Goal: Task Accomplishment & Management: Use online tool/utility

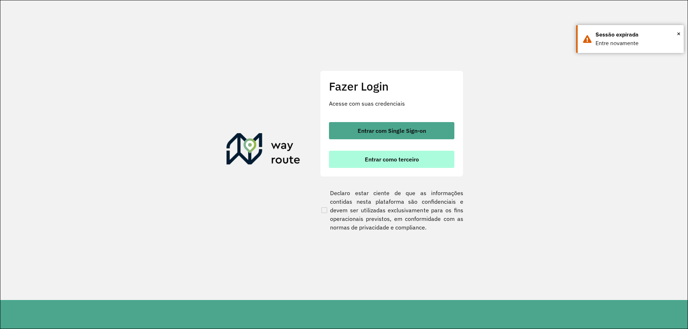
click at [393, 159] on span "Entrar como terceiro" at bounding box center [392, 160] width 54 height 6
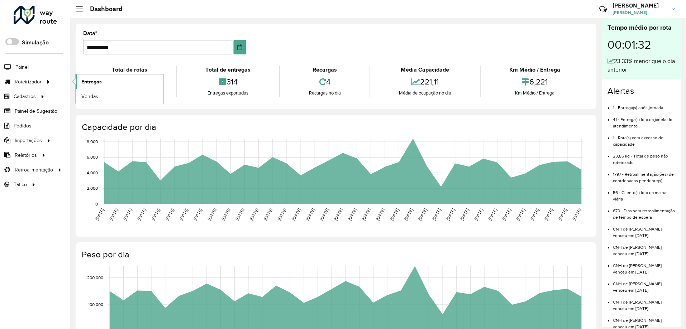
click at [108, 79] on link "Entregas" at bounding box center [120, 82] width 88 height 14
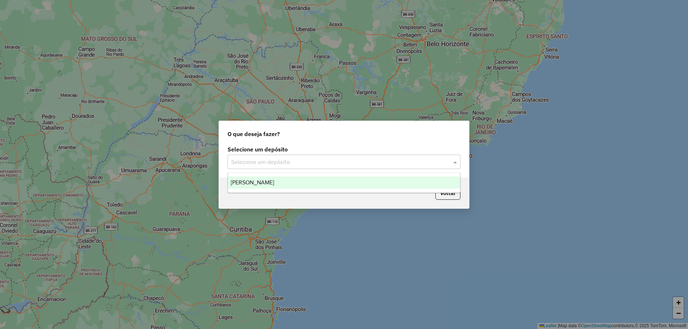
click at [433, 165] on input "text" at bounding box center [336, 162] width 211 height 9
click at [262, 187] on div "[PERSON_NAME]" at bounding box center [344, 183] width 232 height 12
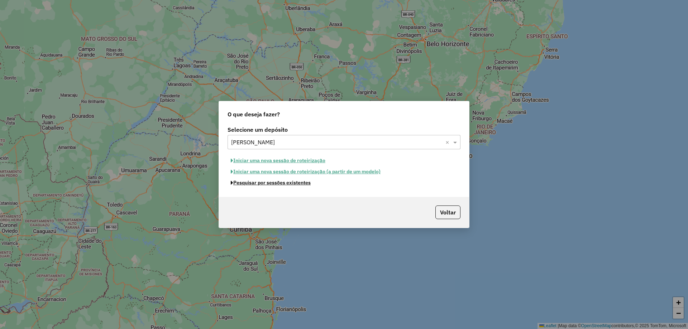
click at [261, 185] on button "Pesquisar por sessões existentes" at bounding box center [270, 182] width 86 height 11
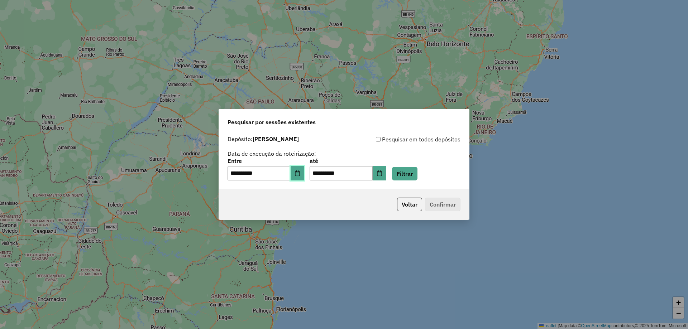
click at [299, 174] on icon "Choose Date" at bounding box center [297, 174] width 6 height 6
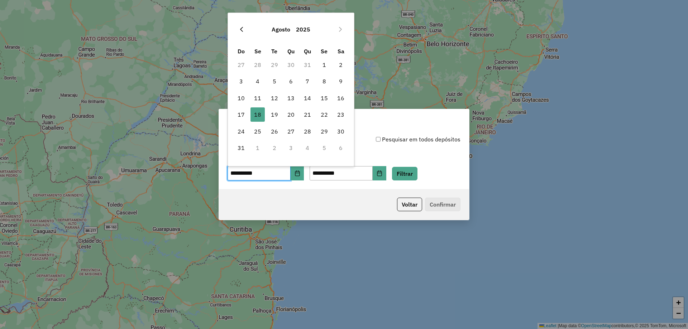
click at [243, 31] on icon "Previous Month" at bounding box center [242, 30] width 6 height 6
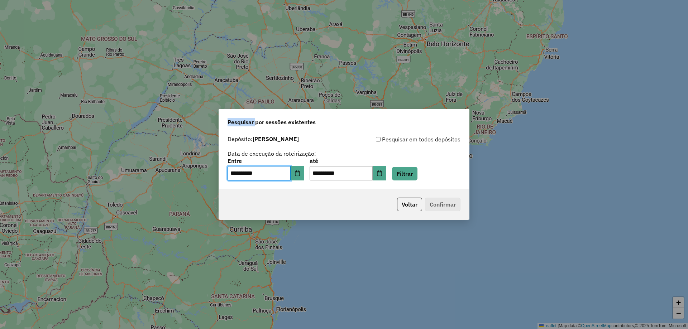
click at [243, 31] on div "**********" at bounding box center [344, 164] width 688 height 329
click at [298, 178] on button "Choose Date" at bounding box center [298, 173] width 14 height 14
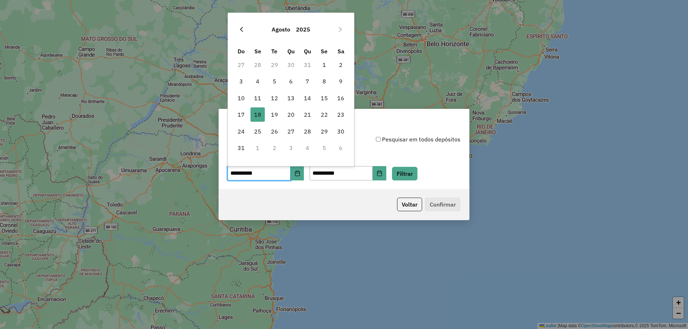
click at [241, 32] on icon "Previous Month" at bounding box center [242, 30] width 6 height 6
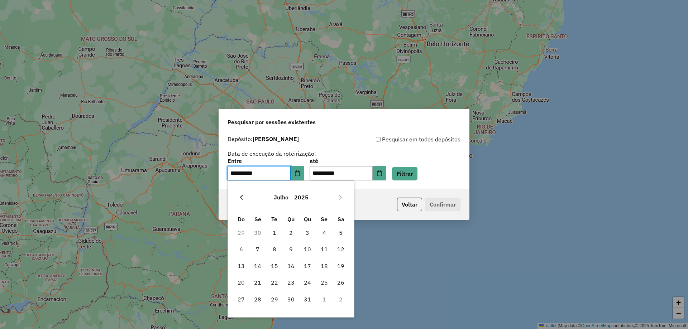
click at [241, 197] on icon "Previous Month" at bounding box center [241, 197] width 3 height 5
click at [322, 284] on span "23" at bounding box center [324, 282] width 14 height 14
type input "**********"
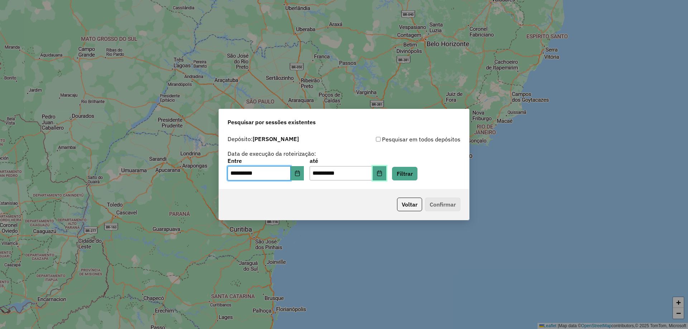
click at [382, 174] on icon "Choose Date" at bounding box center [380, 174] width 6 height 6
drag, startPoint x: 335, startPoint y: 191, endPoint x: 340, endPoint y: 173, distance: 18.9
click at [335, 191] on div "Voltar Confirmar" at bounding box center [344, 204] width 250 height 31
drag, startPoint x: 353, startPoint y: 173, endPoint x: 281, endPoint y: 164, distance: 72.3
click at [281, 164] on div "**********" at bounding box center [343, 169] width 233 height 22
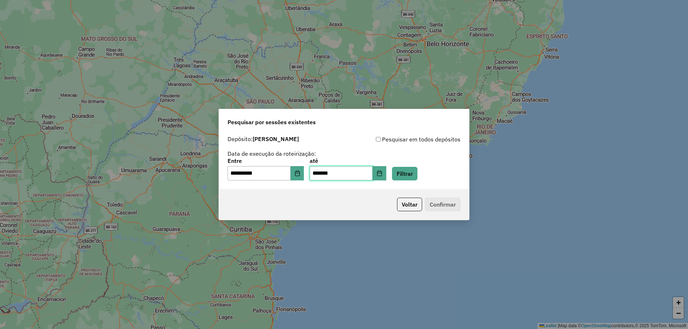
type input "*******"
click at [316, 173] on input "text" at bounding box center [341, 173] width 63 height 14
type input "**********"
click at [417, 175] on button "Filtrar" at bounding box center [404, 174] width 25 height 14
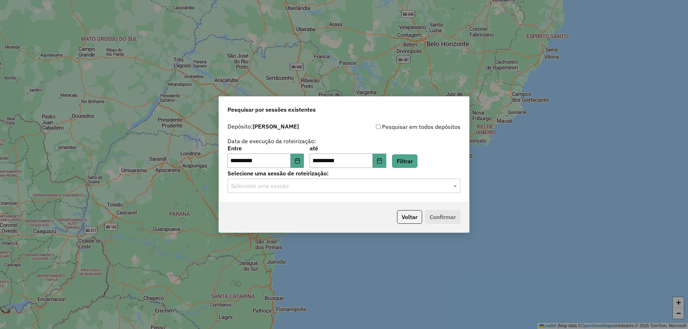
click at [268, 187] on input "text" at bounding box center [336, 186] width 211 height 9
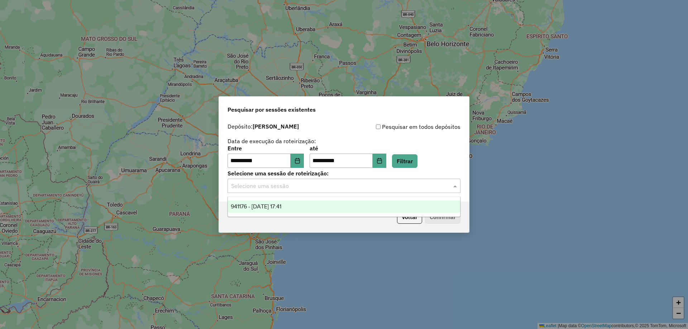
click at [262, 205] on span "941176 - 23/05/2025 17:41" at bounding box center [256, 206] width 51 height 6
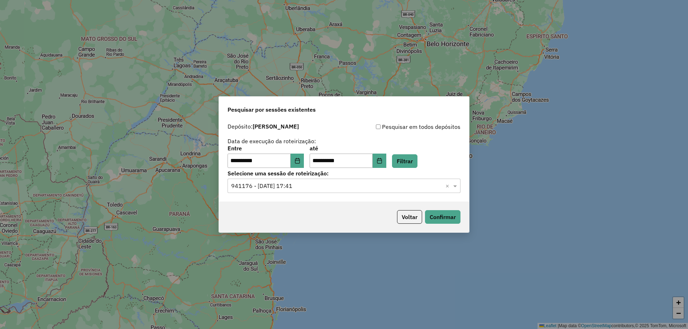
click at [462, 217] on div "Voltar Confirmar" at bounding box center [344, 217] width 250 height 31
click at [441, 219] on button "Confirmar" at bounding box center [442, 217] width 35 height 14
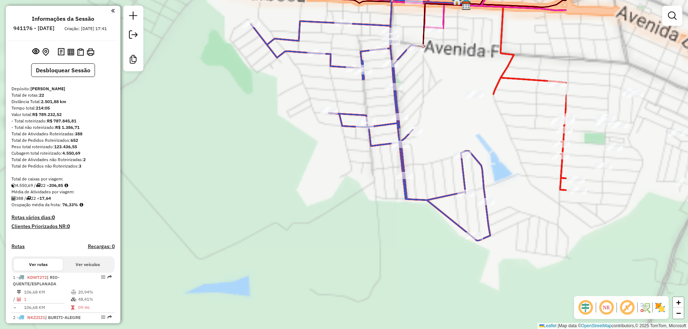
drag, startPoint x: 536, startPoint y: 171, endPoint x: 318, endPoint y: 216, distance: 222.8
click at [318, 214] on div "Janela de atendimento Grade de atendimento Capacidade Transportadoras Veículos …" at bounding box center [344, 164] width 688 height 329
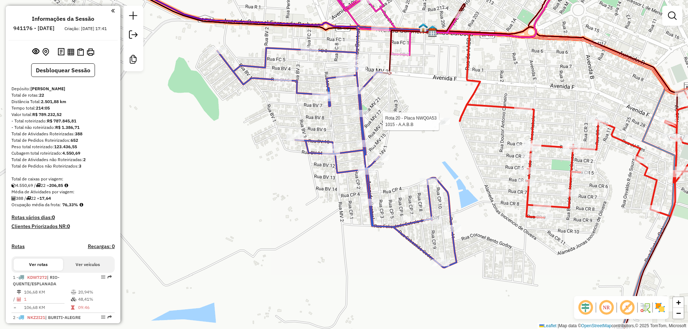
select select "**********"
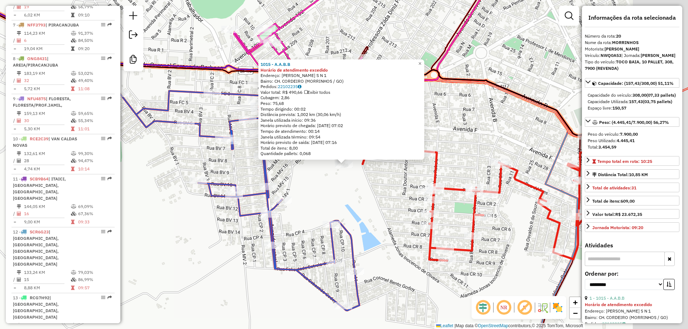
scroll to position [938, 0]
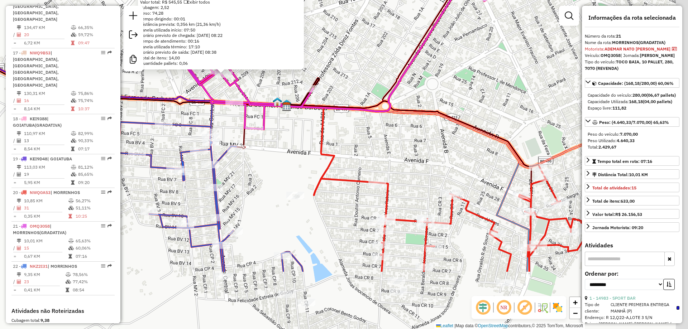
drag, startPoint x: 467, startPoint y: 209, endPoint x: 341, endPoint y: 115, distance: 156.6
click at [341, 115] on div "18793 - EMPORIO DUMONT Endereço: AV JANHYME VILELA ESQ AV 101 101 Bairro: SANTO…" at bounding box center [344, 164] width 688 height 329
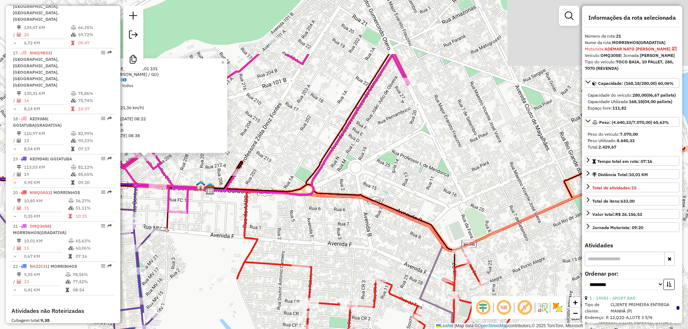
drag, startPoint x: 476, startPoint y: 160, endPoint x: 403, endPoint y: 214, distance: 91.3
click at [402, 251] on div "18793 - EMPORIO DUMONT Endereço: AV JANHYME VILELA ESQ AV 101 101 Bairro: SANTO…" at bounding box center [344, 164] width 688 height 329
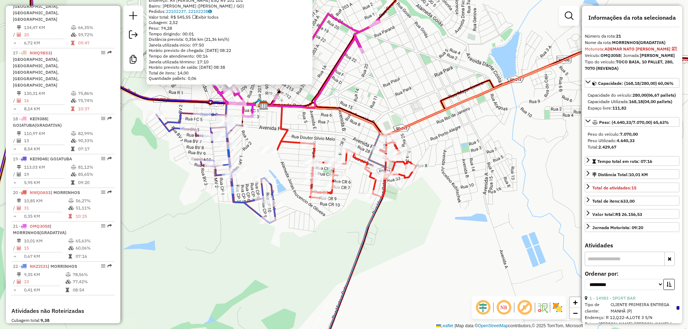
click at [408, 179] on icon at bounding box center [346, 166] width 139 height 63
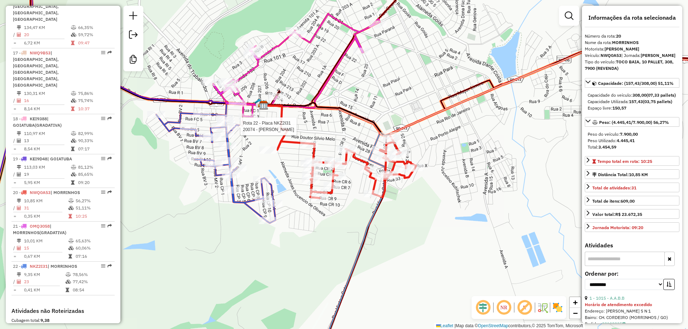
click at [239, 130] on div at bounding box center [238, 126] width 18 height 7
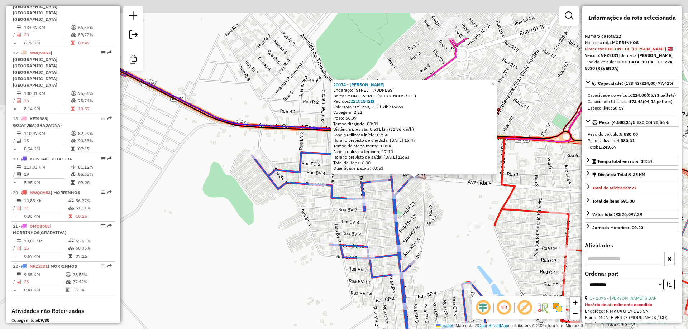
drag, startPoint x: 357, startPoint y: 182, endPoint x: 432, endPoint y: 251, distance: 102.2
click at [432, 251] on div "20074 - MARCOS WILLIAN L OL Endereço: Rua Mv 1 3 Bairro: MONTE VERDE (MORRINHOS…" at bounding box center [344, 164] width 688 height 329
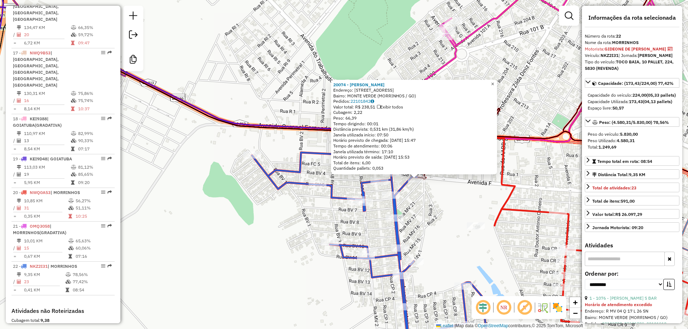
click at [494, 81] on span "×" at bounding box center [492, 84] width 3 height 6
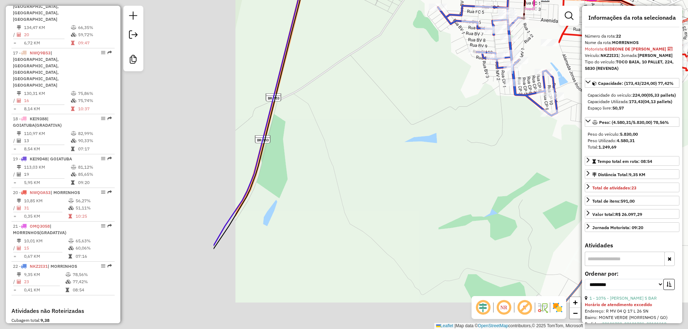
drag, startPoint x: 241, startPoint y: 154, endPoint x: 452, endPoint y: 100, distance: 218.4
click at [526, 95] on icon at bounding box center [497, 61] width 119 height 110
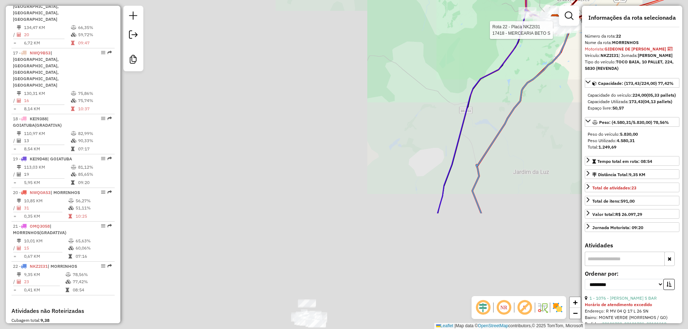
drag, startPoint x: 321, startPoint y: 234, endPoint x: 512, endPoint y: 85, distance: 241.7
click at [512, 85] on div "Rota 22 - Placa NKZ2I31 17418 - MERCEARIA BETO S Janela de atendimento Grade de…" at bounding box center [344, 164] width 688 height 329
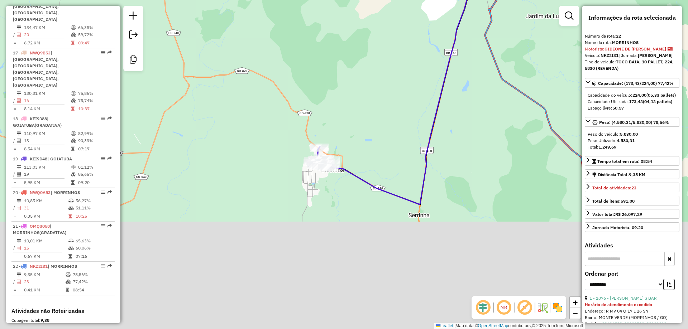
drag, startPoint x: 440, startPoint y: 245, endPoint x: 439, endPoint y: 101, distance: 144.0
click at [453, 84] on div "Rota 22 - Placa NKZ2I31 17418 - MERCEARIA BETO S Janela de atendimento Grade de…" at bounding box center [344, 164] width 688 height 329
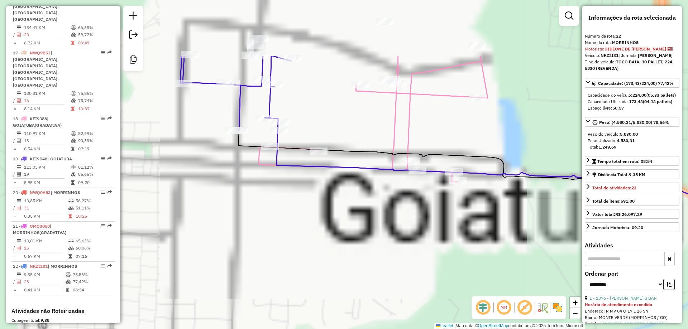
drag, startPoint x: 361, startPoint y: 93, endPoint x: 360, endPoint y: 199, distance: 106.4
click at [358, 205] on div "Rota 22 - Placa NKZ2I31 17418 - MERCEARIA BETO S Janela de atendimento Grade de…" at bounding box center [344, 164] width 688 height 329
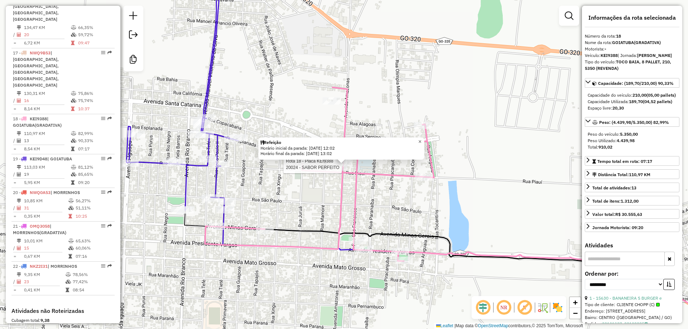
click at [424, 139] on link "×" at bounding box center [420, 142] width 9 height 9
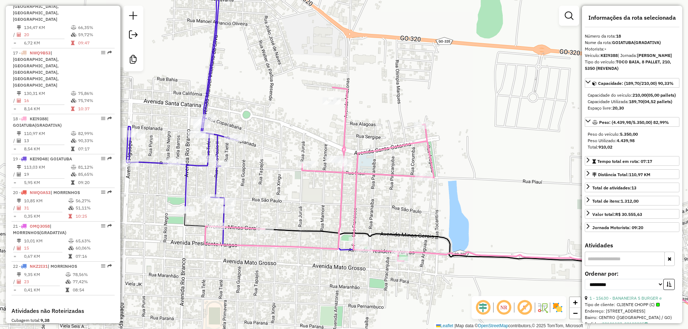
drag, startPoint x: 383, startPoint y: 274, endPoint x: 336, endPoint y: 240, distance: 58.2
click at [335, 240] on div "Rota 18 - Placa KEI9388 16547 - THE ROYAL Janela de atendimento Grade de atendi…" at bounding box center [344, 164] width 688 height 329
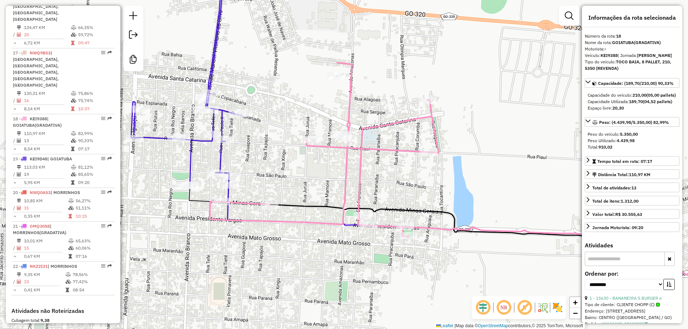
click at [444, 156] on div "Janela de atendimento Grade de atendimento Capacidade Transportadoras Veículos …" at bounding box center [344, 164] width 688 height 329
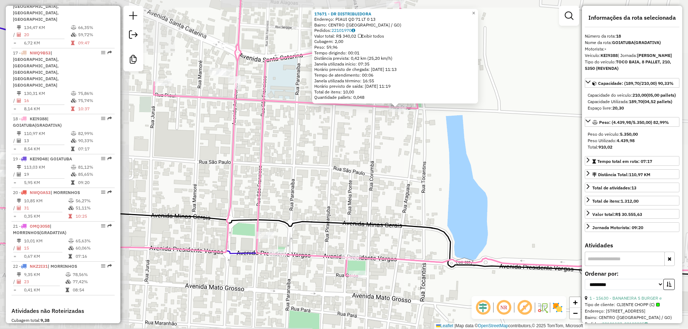
drag, startPoint x: 463, startPoint y: 74, endPoint x: 458, endPoint y: 101, distance: 27.6
click at [458, 101] on div "17671 - DR DISTRIBUIDORA Endereço: PIAUI QD 71 LT 0 13 Bairro: CENTRO (GOIATUBA…" at bounding box center [395, 56] width 166 height 95
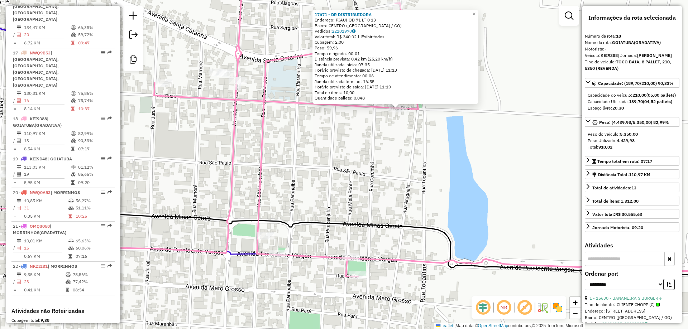
drag, startPoint x: 473, startPoint y: 155, endPoint x: 471, endPoint y: 189, distance: 34.4
click at [471, 189] on div "17671 - DR DISTRIBUIDORA Endereço: PIAUI QD 71 LT 0 13 Bairro: CENTRO (GOIATUBA…" at bounding box center [344, 164] width 688 height 329
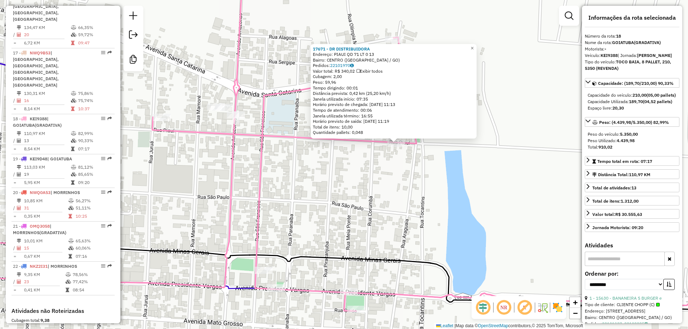
click at [471, 189] on div "17671 - DR DISTRIBUIDORA Endereço: PIAUI QD 71 LT 0 13 Bairro: CENTRO (GOIATUBA…" at bounding box center [344, 164] width 688 height 329
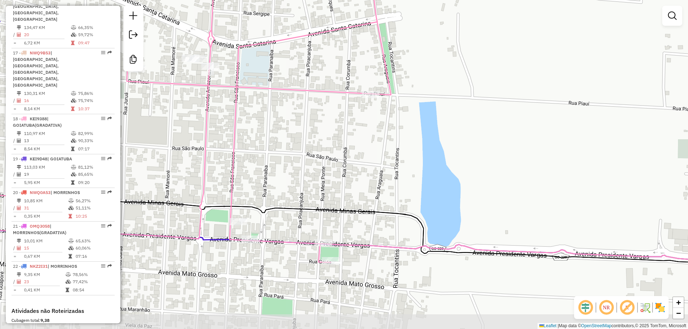
drag, startPoint x: 414, startPoint y: 197, endPoint x: 422, endPoint y: 143, distance: 55.4
click at [422, 143] on div "Janela de atendimento Grade de atendimento Capacidade Transportadoras Veículos …" at bounding box center [344, 164] width 688 height 329
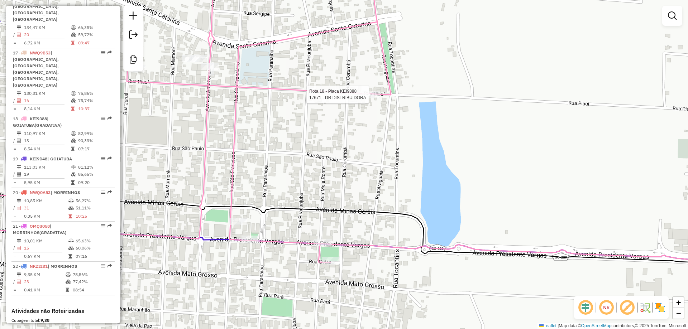
select select "**********"
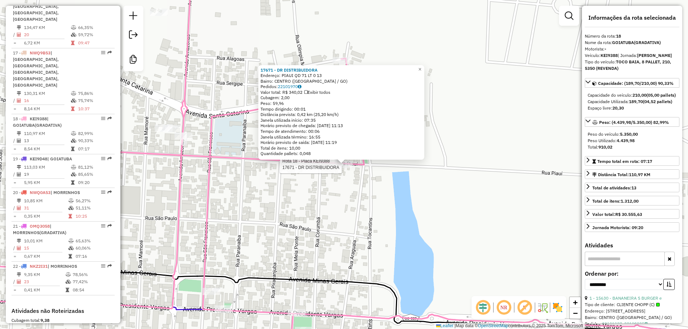
click at [336, 216] on div "Rota 18 - Placa KEI9388 17671 - DR DISTRIBUIDORA 17671 - DR DISTRIBUIDORA Ender…" at bounding box center [344, 164] width 688 height 329
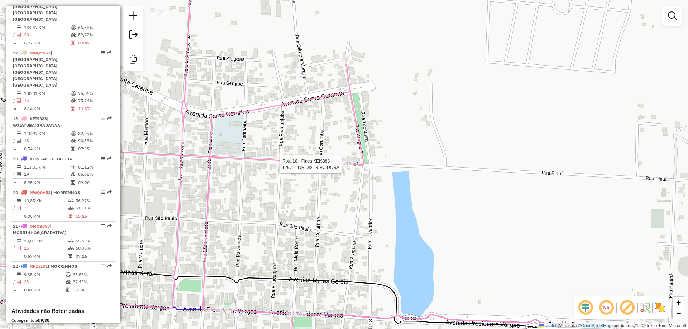
click at [348, 168] on div at bounding box center [344, 164] width 18 height 7
select select "**********"
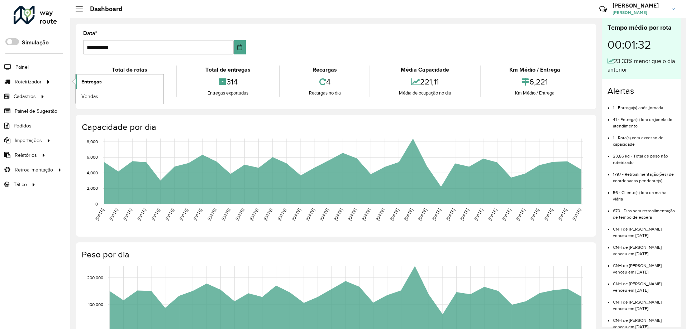
click at [116, 81] on link "Entregas" at bounding box center [120, 82] width 88 height 14
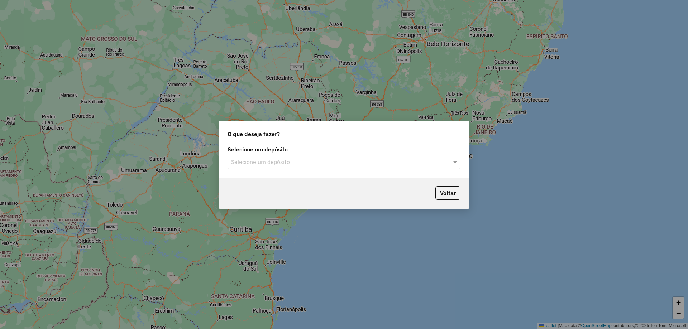
click at [265, 163] on input "text" at bounding box center [336, 162] width 211 height 9
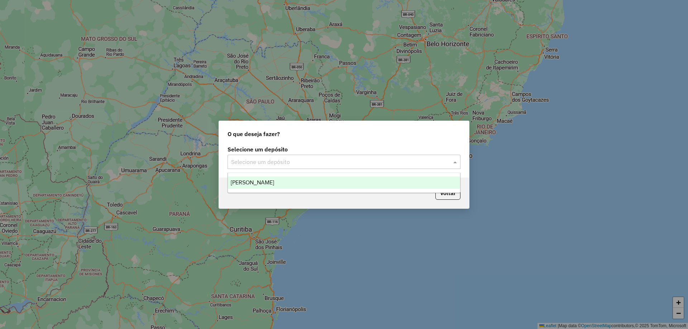
click at [270, 180] on div "Pereira" at bounding box center [344, 183] width 232 height 12
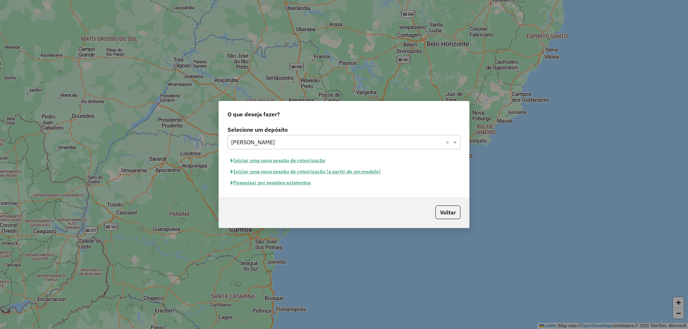
click at [294, 185] on button "Pesquisar por sessões existentes" at bounding box center [270, 182] width 86 height 11
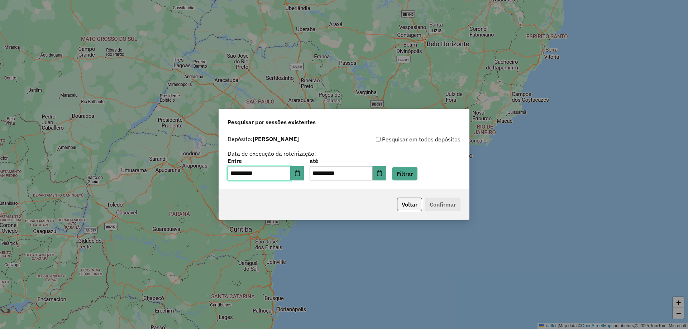
drag, startPoint x: 273, startPoint y: 174, endPoint x: 186, endPoint y: 171, distance: 87.1
click at [184, 173] on div "**********" at bounding box center [344, 164] width 688 height 329
type input "**********"
type input "*"
type input "**********"
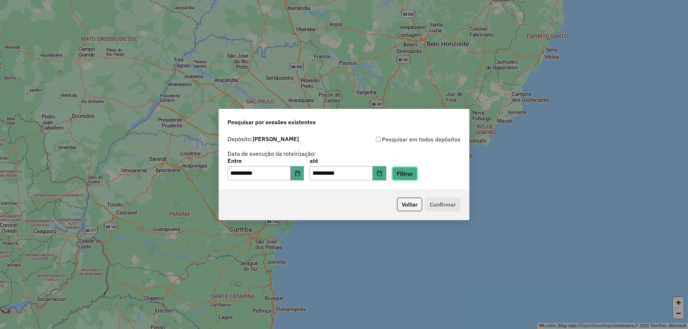
click at [417, 173] on button "Filtrar" at bounding box center [404, 174] width 25 height 14
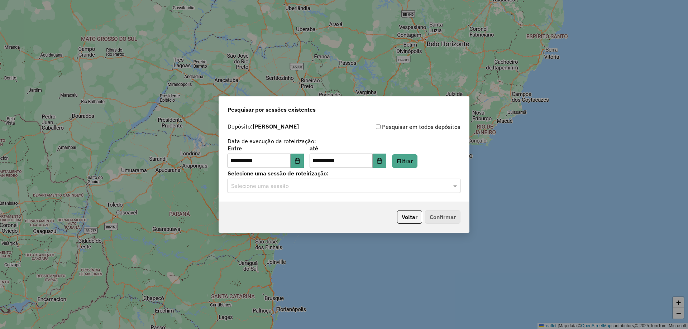
click at [268, 188] on input "text" at bounding box center [336, 186] width 211 height 9
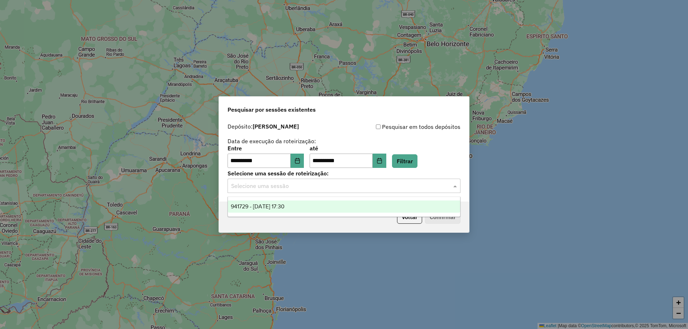
click at [268, 208] on span "941729 - 26/05/2025 17:30" at bounding box center [258, 206] width 54 height 6
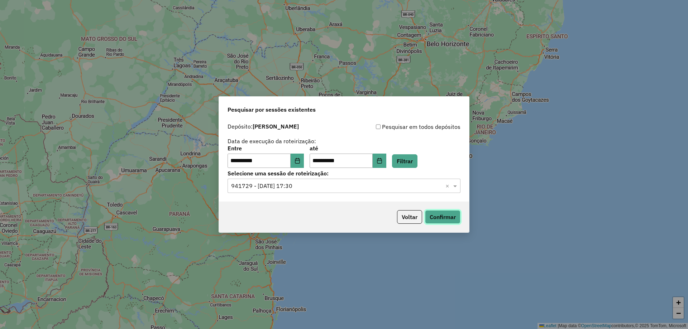
click at [445, 215] on button "Confirmar" at bounding box center [442, 217] width 35 height 14
drag, startPoint x: 267, startPoint y: 163, endPoint x: 90, endPoint y: 174, distance: 177.7
click at [90, 174] on div "**********" at bounding box center [344, 164] width 688 height 329
type input "**********"
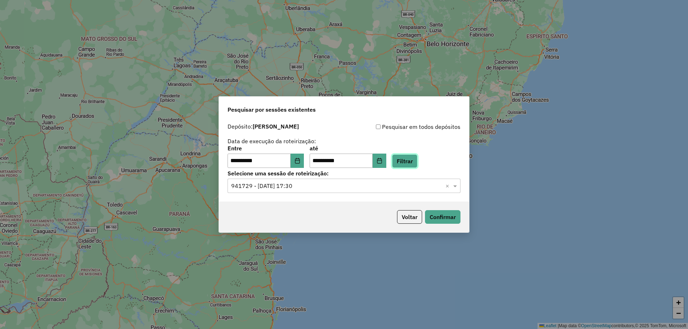
click at [417, 159] on button "Filtrar" at bounding box center [404, 161] width 25 height 14
click at [426, 184] on input "text" at bounding box center [336, 186] width 211 height 9
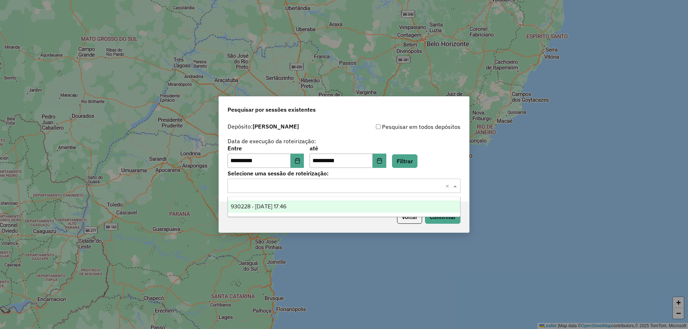
click at [252, 206] on span "930228 - 29/04/2025 17:46" at bounding box center [259, 206] width 56 height 6
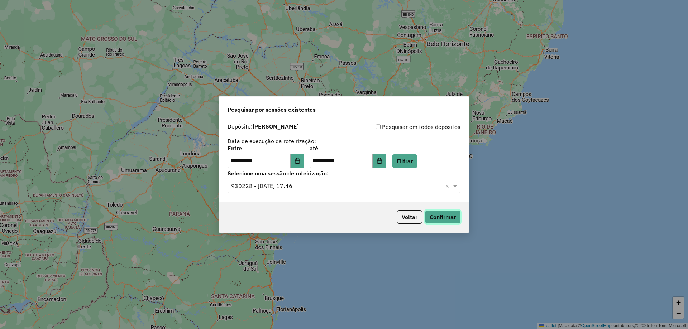
click at [445, 219] on button "Confirmar" at bounding box center [442, 217] width 35 height 14
drag, startPoint x: 268, startPoint y: 163, endPoint x: 137, endPoint y: 173, distance: 131.2
click at [137, 173] on div "**********" at bounding box center [344, 164] width 688 height 329
type input "**********"
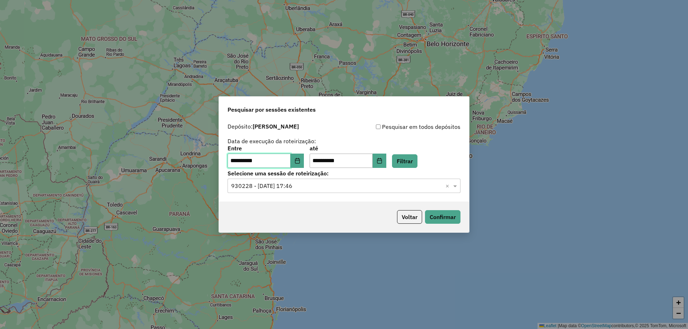
type input "**********"
click at [417, 165] on button "Filtrar" at bounding box center [404, 161] width 25 height 14
click at [281, 188] on input "text" at bounding box center [336, 186] width 211 height 9
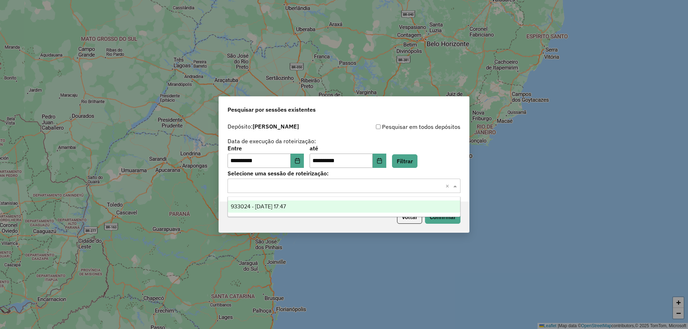
click at [263, 211] on div "933024 - 06/05/2025 17:47" at bounding box center [344, 207] width 232 height 12
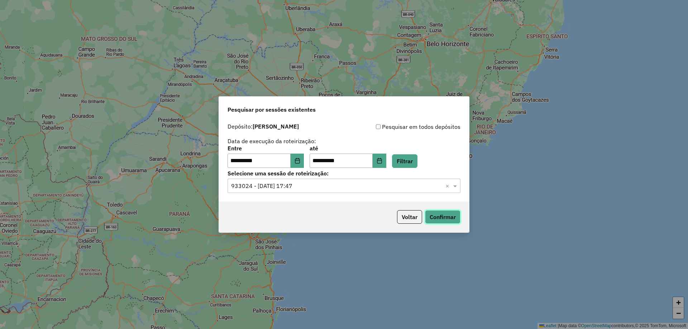
click at [436, 218] on button "Confirmar" at bounding box center [442, 217] width 35 height 14
drag, startPoint x: 281, startPoint y: 159, endPoint x: 179, endPoint y: 162, distance: 101.1
click at [179, 162] on div "**********" at bounding box center [344, 164] width 688 height 329
type input "**********"
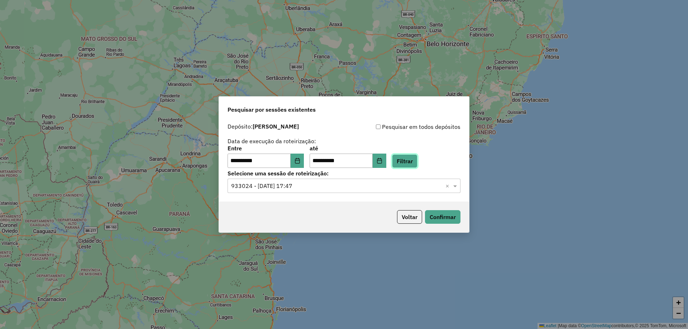
click at [417, 162] on button "Filtrar" at bounding box center [404, 161] width 25 height 14
click at [275, 186] on input "text" at bounding box center [336, 186] width 211 height 9
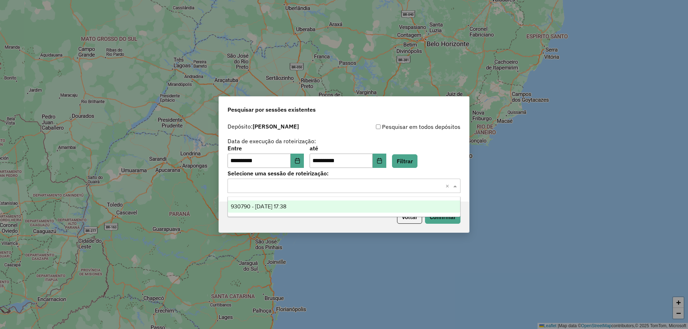
click at [263, 206] on span "930790 - 30/04/2025 17:38" at bounding box center [259, 206] width 56 height 6
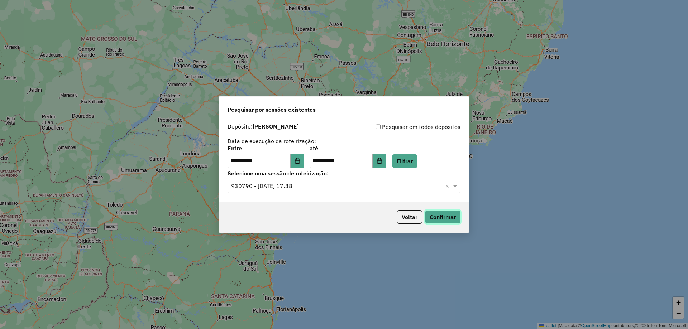
click at [444, 221] on button "Confirmar" at bounding box center [442, 217] width 35 height 14
drag, startPoint x: 281, startPoint y: 161, endPoint x: 91, endPoint y: 175, distance: 190.0
click at [91, 175] on div "**********" at bounding box center [344, 164] width 688 height 329
type input "**********"
click at [417, 158] on button "Filtrar" at bounding box center [404, 161] width 25 height 14
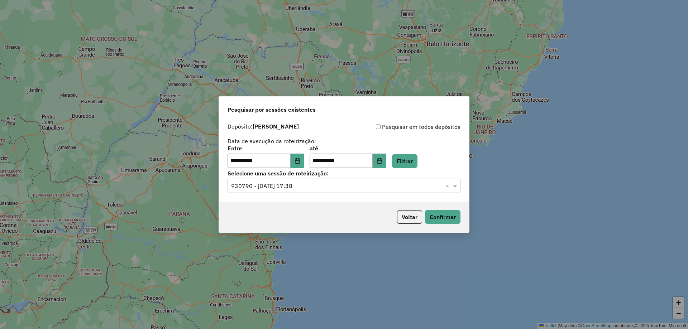
click at [283, 187] on input "text" at bounding box center [336, 186] width 211 height 9
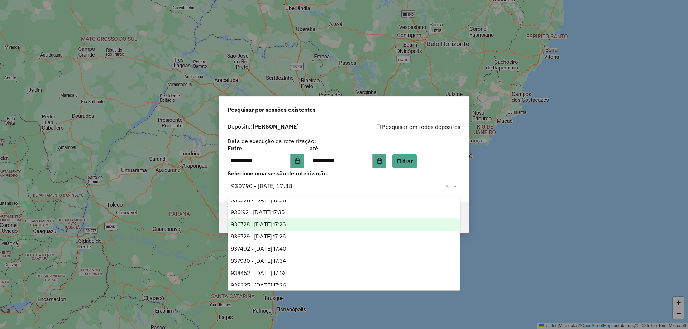
scroll to position [779, 0]
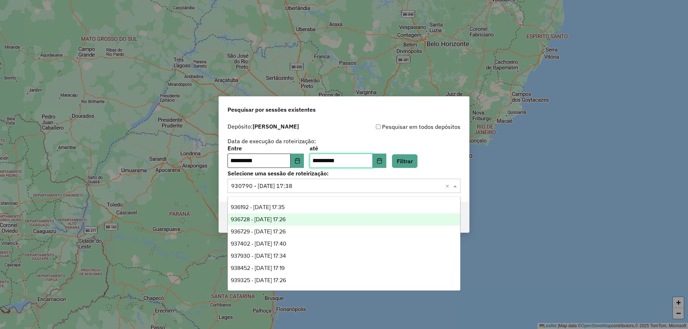
drag, startPoint x: 355, startPoint y: 160, endPoint x: 245, endPoint y: 162, distance: 109.6
click at [245, 162] on div "**********" at bounding box center [343, 157] width 233 height 22
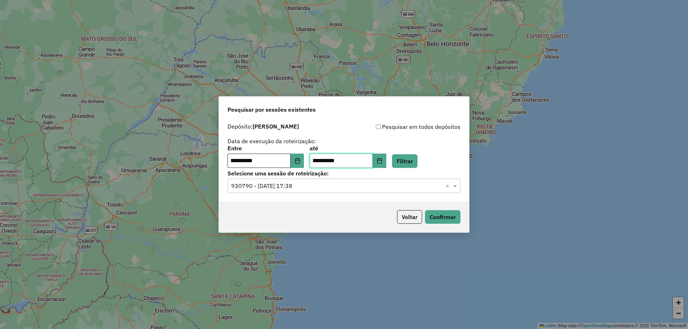
type input "**********"
click at [417, 161] on button "Filtrar" at bounding box center [404, 161] width 25 height 14
click at [290, 189] on input "text" at bounding box center [336, 186] width 211 height 9
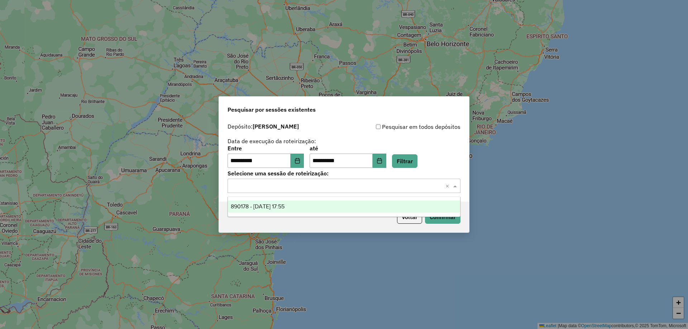
click at [268, 212] on div "890178 - 20/02/2025 17:55" at bounding box center [344, 207] width 232 height 12
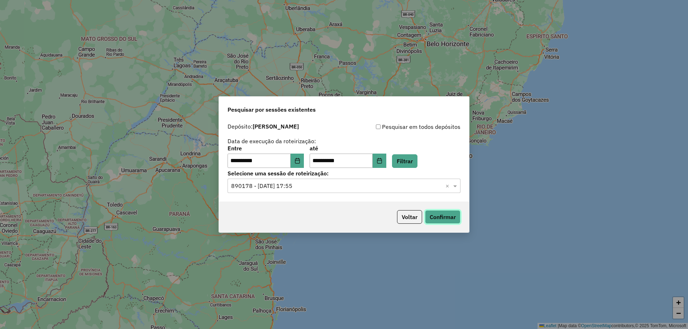
click at [451, 215] on button "Confirmar" at bounding box center [442, 217] width 35 height 14
drag, startPoint x: 261, startPoint y: 159, endPoint x: 163, endPoint y: 159, distance: 97.8
click at [163, 159] on div "**********" at bounding box center [344, 164] width 688 height 329
type input "**********"
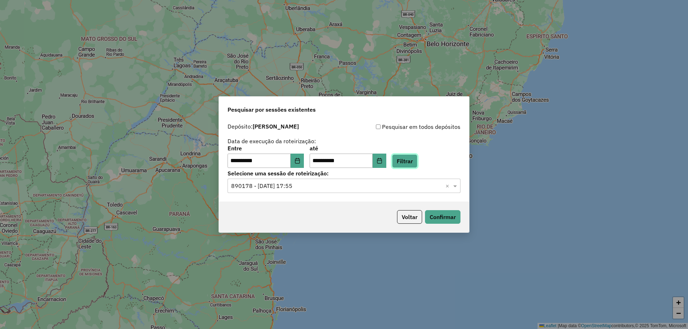
click at [417, 162] on button "Filtrar" at bounding box center [404, 161] width 25 height 14
click at [285, 182] on input "text" at bounding box center [336, 186] width 211 height 9
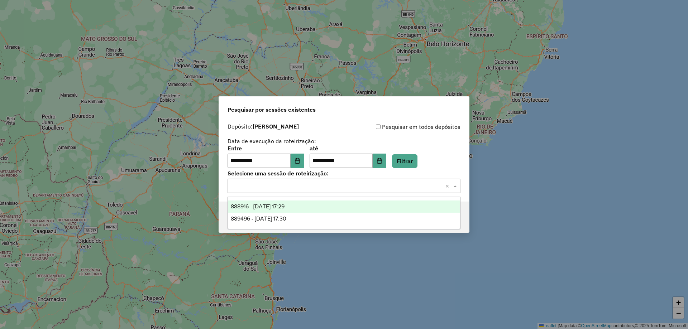
click at [282, 206] on span "888916 - 18/02/2025 17:29" at bounding box center [258, 206] width 54 height 6
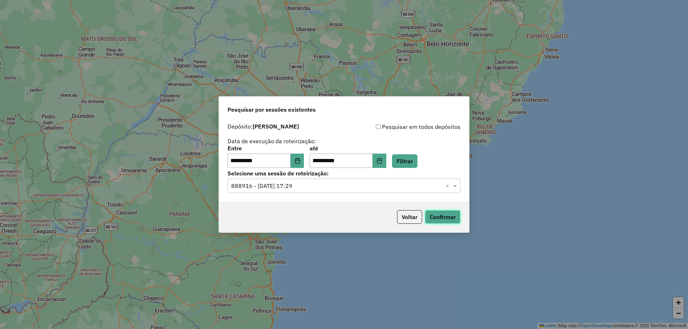
click at [450, 219] on button "Confirmar" at bounding box center [442, 217] width 35 height 14
click at [390, 192] on div "**********" at bounding box center [344, 161] width 250 height 82
click at [391, 187] on input "text" at bounding box center [336, 186] width 211 height 9
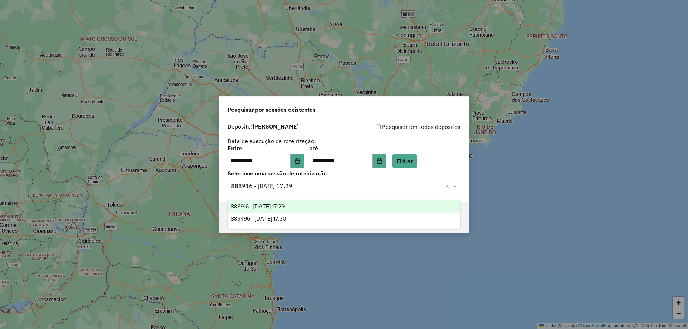
click at [391, 187] on input "text" at bounding box center [336, 186] width 211 height 9
click at [364, 198] on ng-dropdown-panel "888916 - 18/02/2025 17:29 889496 - 19/02/2025 17:30" at bounding box center [343, 213] width 233 height 33
click at [358, 204] on div "888916 - 18/02/2025 17:29" at bounding box center [344, 207] width 232 height 12
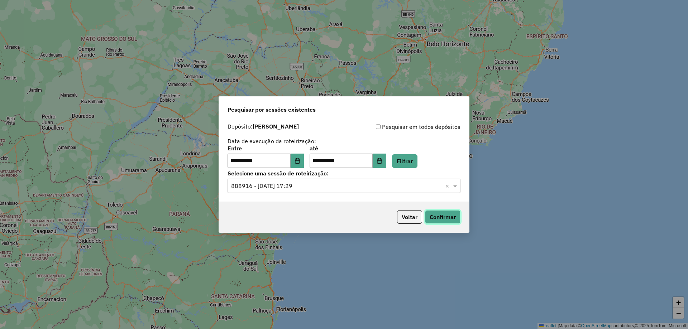
click at [440, 217] on button "Confirmar" at bounding box center [442, 217] width 35 height 14
drag, startPoint x: 270, startPoint y: 165, endPoint x: 173, endPoint y: 154, distance: 97.7
click at [168, 157] on div "**********" at bounding box center [344, 164] width 688 height 329
type input "**********"
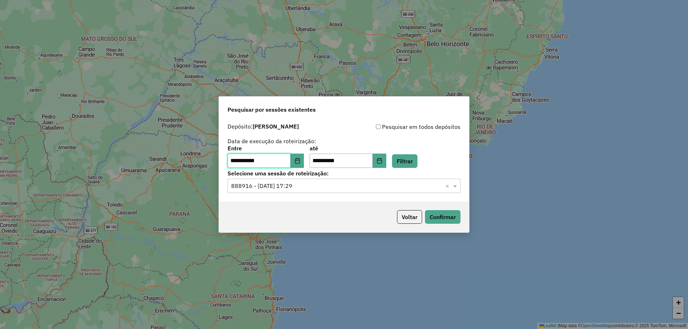
type input "**********"
drag, startPoint x: 278, startPoint y: 161, endPoint x: 185, endPoint y: 162, distance: 93.5
click at [184, 161] on div "**********" at bounding box center [344, 164] width 688 height 329
click at [409, 160] on button "Filtrar" at bounding box center [404, 161] width 25 height 14
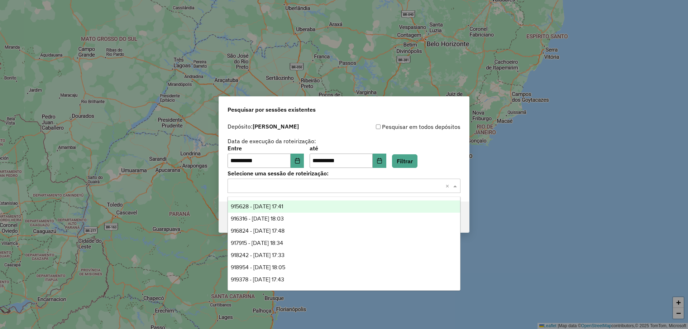
drag, startPoint x: 382, startPoint y: 181, endPoint x: 271, endPoint y: 215, distance: 116.1
click at [382, 182] on input "text" at bounding box center [336, 186] width 211 height 9
click at [269, 208] on span "915628 - 27/03/2025 17:41" at bounding box center [257, 206] width 52 height 6
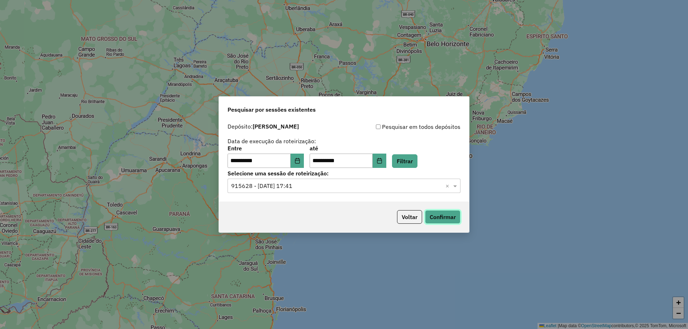
click at [437, 216] on button "Confirmar" at bounding box center [442, 217] width 35 height 14
drag, startPoint x: 257, startPoint y: 162, endPoint x: 224, endPoint y: 157, distance: 32.9
click at [224, 157] on div "**********" at bounding box center [344, 161] width 250 height 82
type input "*******"
click at [287, 155] on input "text" at bounding box center [258, 161] width 63 height 14
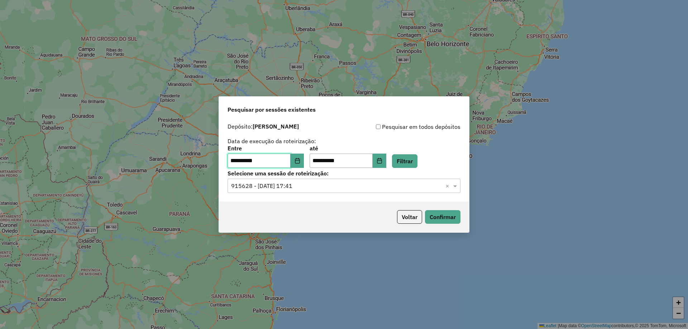
type input "**********"
click at [406, 162] on button "Filtrar" at bounding box center [404, 161] width 25 height 14
click at [356, 191] on div "Selecione uma sessão × ×" at bounding box center [343, 186] width 233 height 14
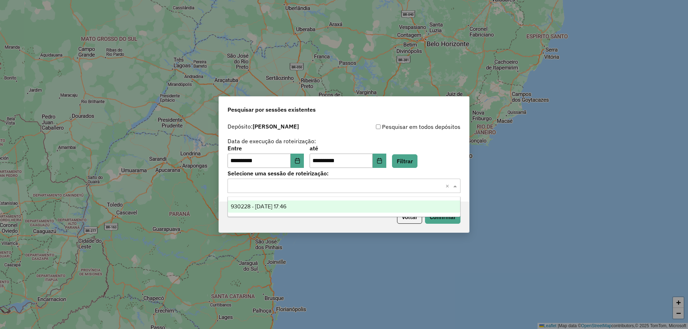
click at [348, 203] on div "930228 - 29/04/2025 17:46" at bounding box center [344, 207] width 232 height 12
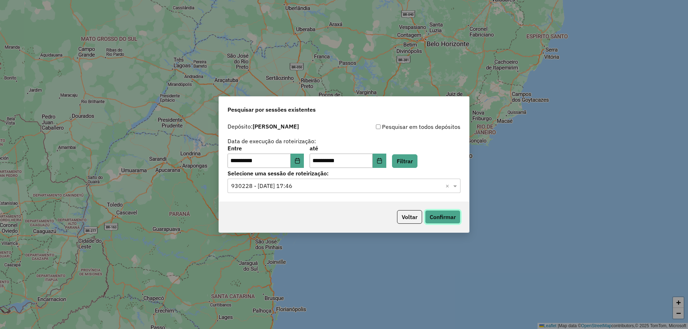
click at [453, 216] on button "Confirmar" at bounding box center [442, 217] width 35 height 14
click at [299, 160] on icon "Choose Date" at bounding box center [297, 161] width 5 height 6
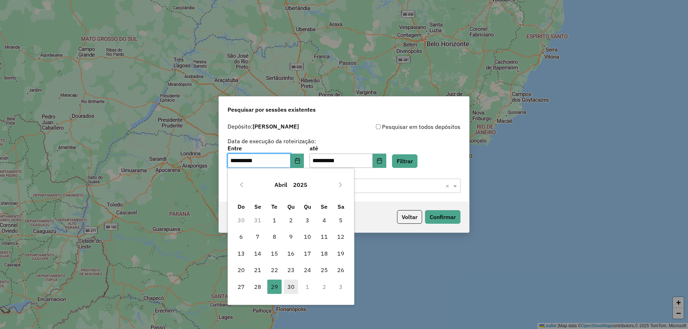
click at [292, 284] on span "30" at bounding box center [291, 287] width 14 height 14
type input "**********"
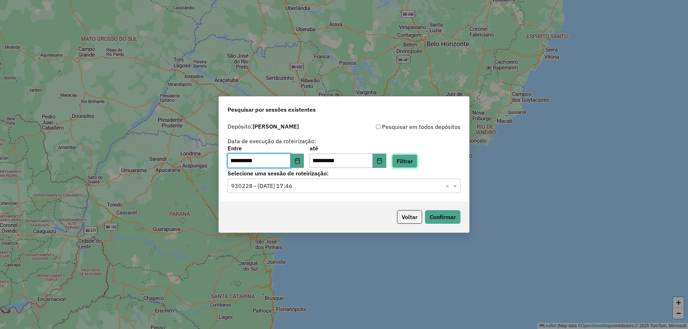
click at [408, 159] on button "Filtrar" at bounding box center [404, 161] width 25 height 14
click at [323, 187] on input "text" at bounding box center [336, 186] width 211 height 9
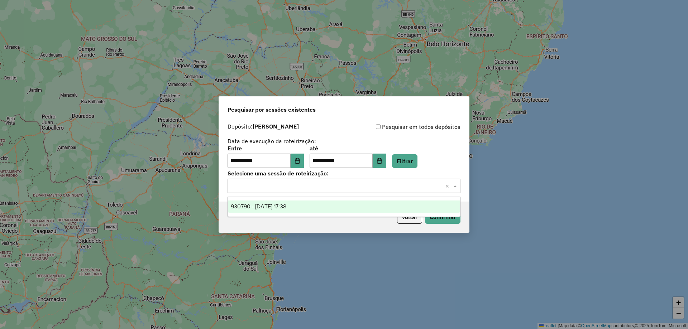
click at [315, 206] on div "930790 - 30/04/2025 17:38" at bounding box center [344, 207] width 232 height 12
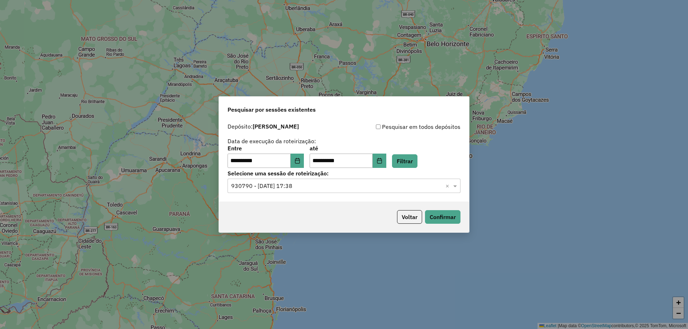
click at [421, 210] on div "Voltar Confirmar" at bounding box center [344, 217] width 250 height 31
click at [438, 215] on button "Confirmar" at bounding box center [442, 217] width 35 height 14
drag, startPoint x: 291, startPoint y: 159, endPoint x: 135, endPoint y: 159, distance: 155.1
click at [136, 159] on div "**********" at bounding box center [344, 164] width 688 height 329
type input "**********"
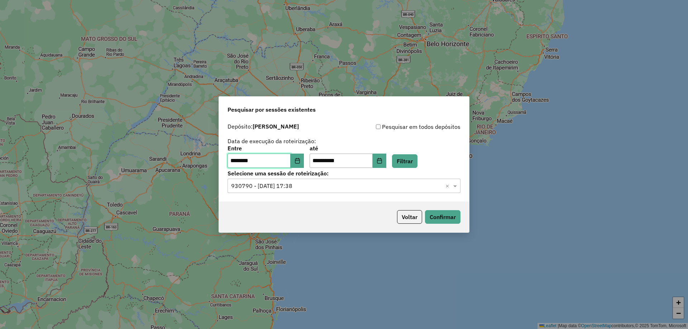
type input "**********"
click at [351, 158] on input "***" at bounding box center [341, 161] width 63 height 14
type input "***"
click at [386, 161] on button "Choose Date" at bounding box center [380, 161] width 14 height 14
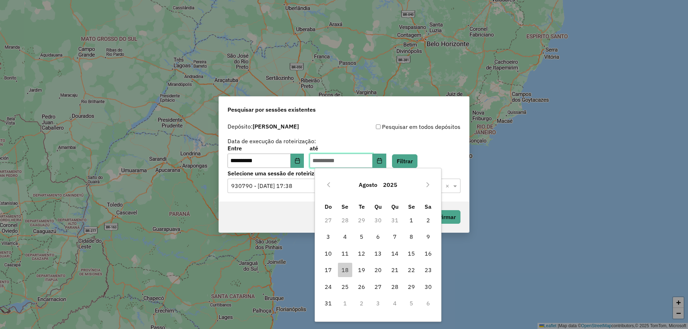
click at [335, 166] on input "text" at bounding box center [341, 161] width 63 height 14
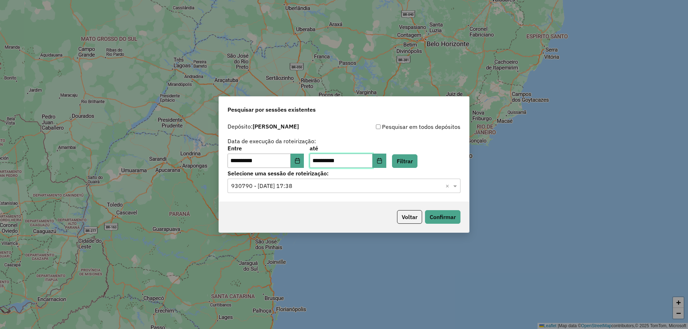
type input "**********"
click at [428, 158] on div "**********" at bounding box center [343, 157] width 233 height 22
click at [417, 160] on button "Filtrar" at bounding box center [404, 161] width 25 height 14
click at [259, 188] on input "text" at bounding box center [336, 186] width 211 height 9
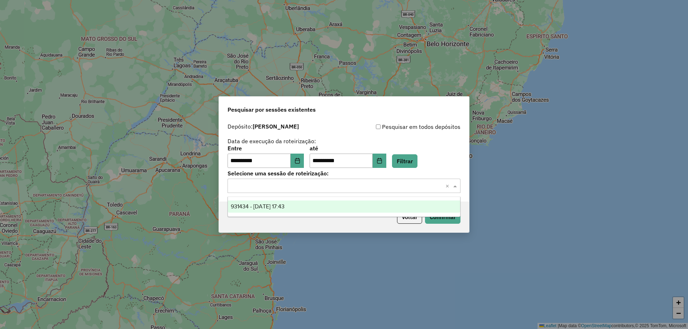
click at [260, 208] on span "931434 - 02/05/2025 17:43" at bounding box center [258, 206] width 54 height 6
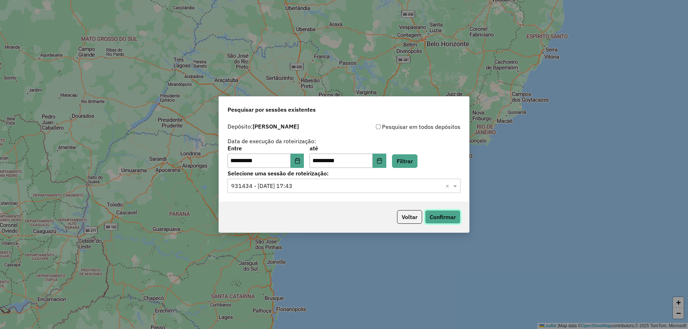
click at [441, 218] on button "Confirmar" at bounding box center [442, 217] width 35 height 14
drag, startPoint x: 285, startPoint y: 162, endPoint x: 87, endPoint y: 174, distance: 198.2
click at [92, 174] on div "**********" at bounding box center [344, 164] width 688 height 329
click at [406, 164] on button "Filtrar" at bounding box center [404, 161] width 25 height 14
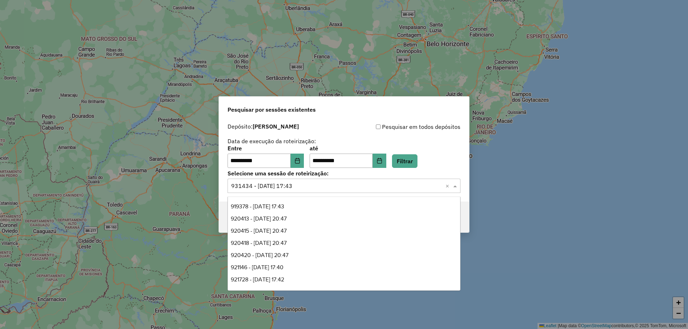
click at [252, 186] on input "text" at bounding box center [336, 186] width 211 height 9
click at [271, 207] on span "927945 - 24/04/2025 17:25" at bounding box center [258, 207] width 55 height 6
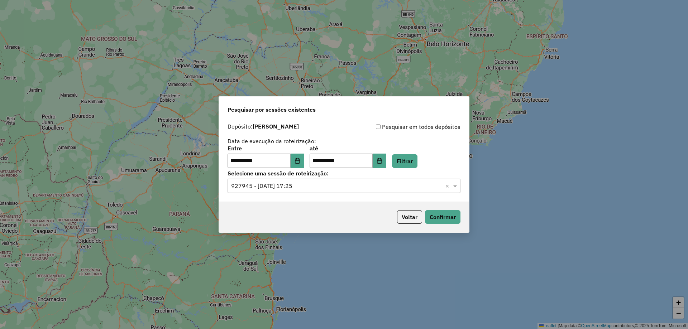
click at [267, 185] on input "text" at bounding box center [336, 186] width 211 height 9
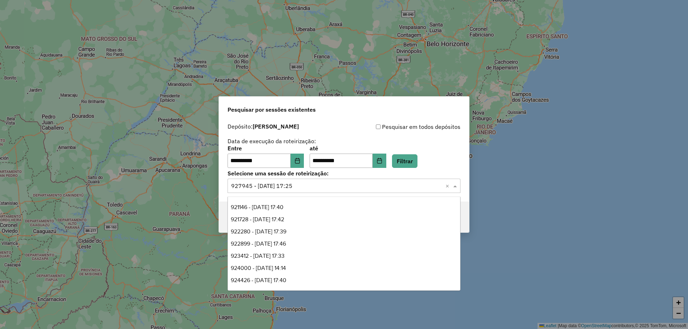
scroll to position [0, 0]
click at [284, 207] on span "919378 - 04/04/2025 17:43" at bounding box center [257, 206] width 53 height 6
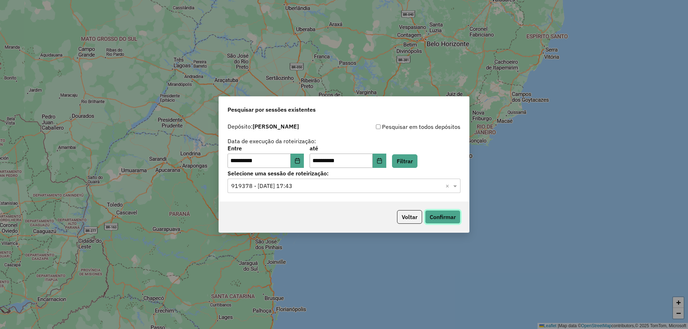
click at [442, 214] on button "Confirmar" at bounding box center [442, 217] width 35 height 14
drag, startPoint x: 267, startPoint y: 160, endPoint x: 165, endPoint y: 158, distance: 102.1
click at [165, 158] on div "**********" at bounding box center [344, 164] width 688 height 329
type input "**********"
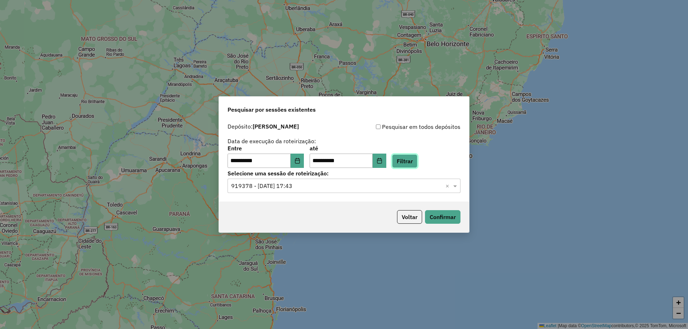
click at [409, 159] on button "Filtrar" at bounding box center [404, 161] width 25 height 14
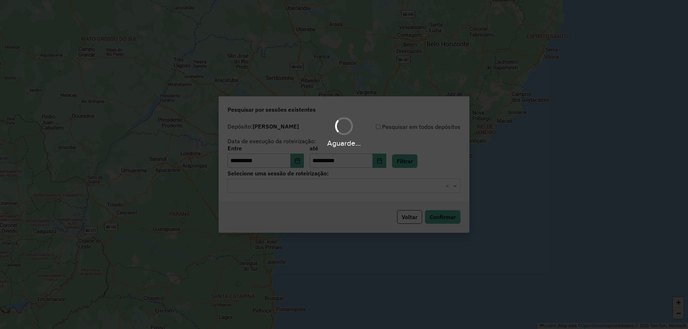
click at [264, 187] on input "text" at bounding box center [336, 186] width 211 height 9
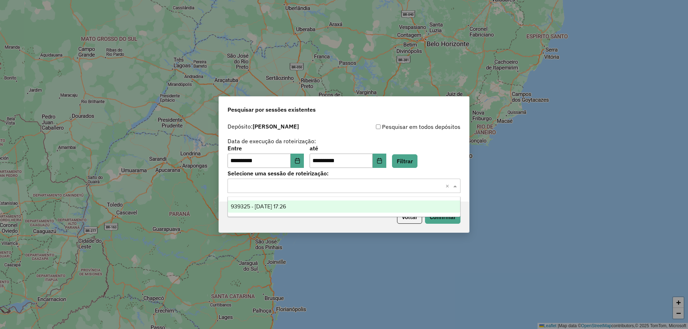
click at [262, 205] on span "939325 - 20/05/2025 17:26" at bounding box center [258, 206] width 55 height 6
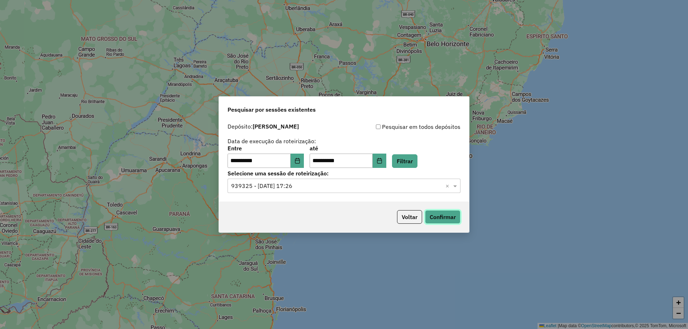
click at [446, 216] on button "Confirmar" at bounding box center [442, 217] width 35 height 14
drag, startPoint x: 270, startPoint y: 161, endPoint x: 193, endPoint y: 160, distance: 77.8
click at [193, 160] on div "**********" at bounding box center [344, 164] width 688 height 329
type input "**********"
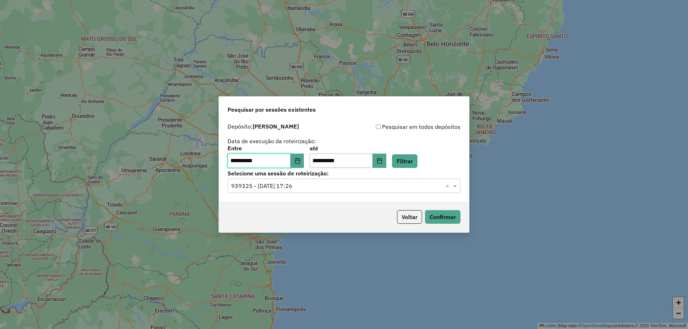
type input "**********"
click at [353, 184] on input "text" at bounding box center [336, 186] width 211 height 9
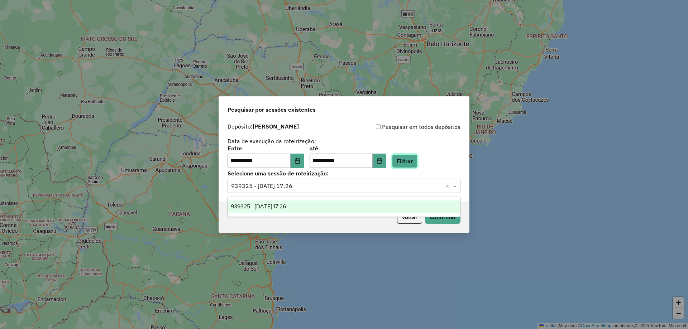
click at [402, 162] on button "Filtrar" at bounding box center [404, 161] width 25 height 14
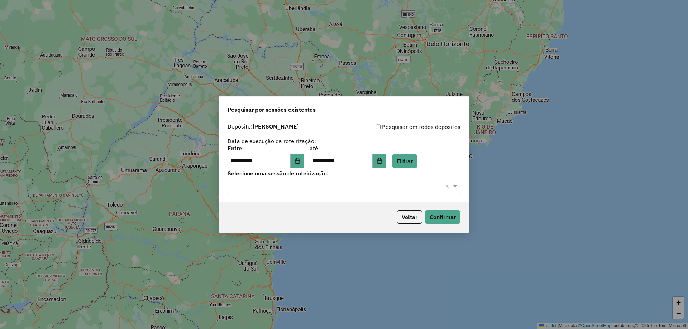
click at [353, 186] on input "text" at bounding box center [336, 186] width 211 height 9
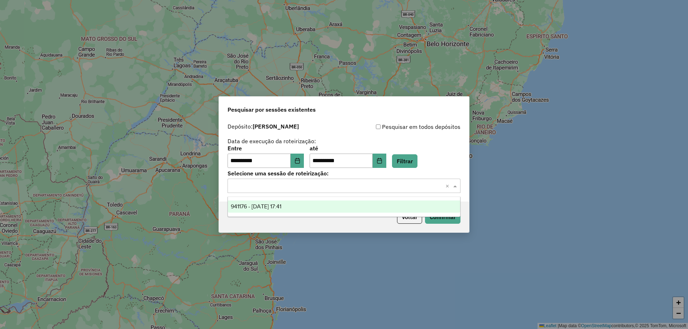
click at [324, 209] on div "941176 - 23/05/2025 17:41" at bounding box center [344, 207] width 232 height 12
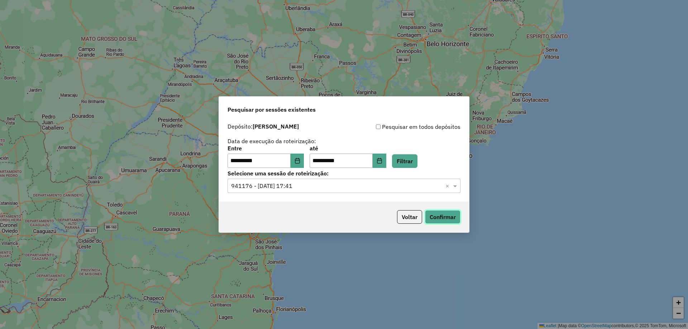
click at [435, 216] on button "Confirmar" at bounding box center [442, 217] width 35 height 14
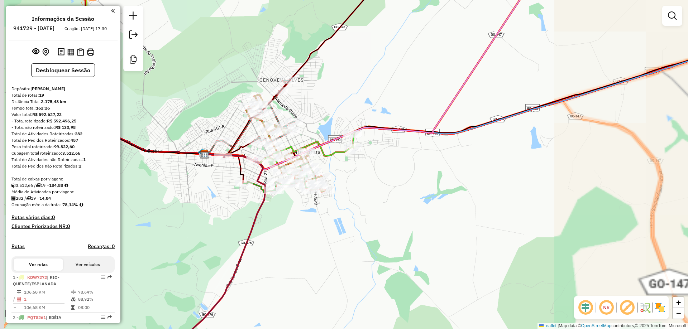
drag, startPoint x: 346, startPoint y: 197, endPoint x: 258, endPoint y: 126, distance: 113.1
click at [412, 215] on div "Janela de atendimento Grade de atendimento Capacidade Transportadoras Veículos …" at bounding box center [344, 164] width 688 height 329
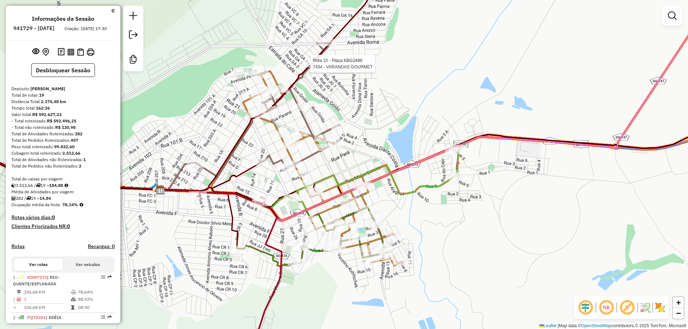
select select "**********"
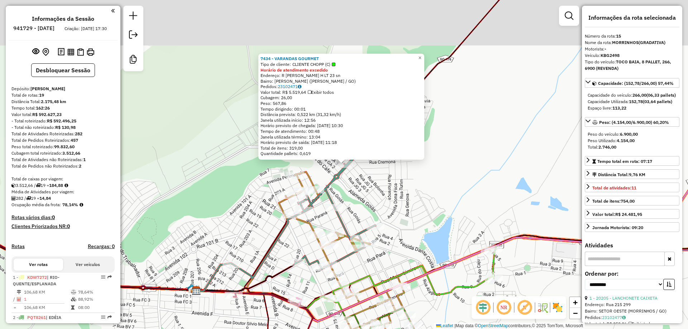
scroll to position [816, 0]
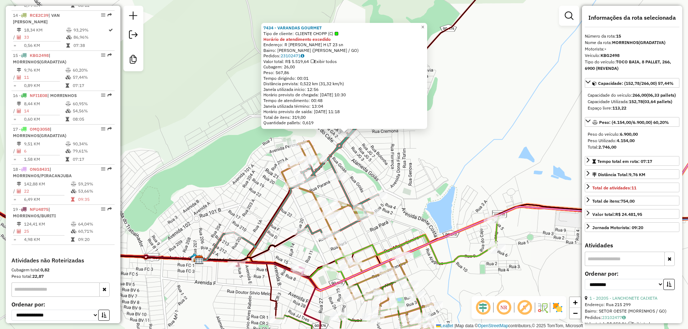
drag, startPoint x: 470, startPoint y: 158, endPoint x: 476, endPoint y: 118, distance: 41.0
click at [476, 118] on div "7434 - VARANDAS GOURMET Tipo de cliente: CLIENTE CHOPP (C) Horário de atendimen…" at bounding box center [344, 164] width 688 height 329
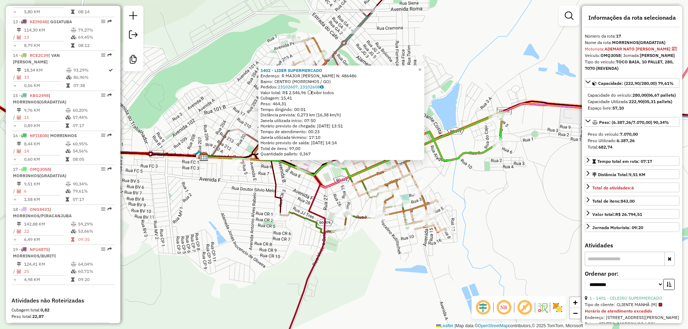
scroll to position [817, 0]
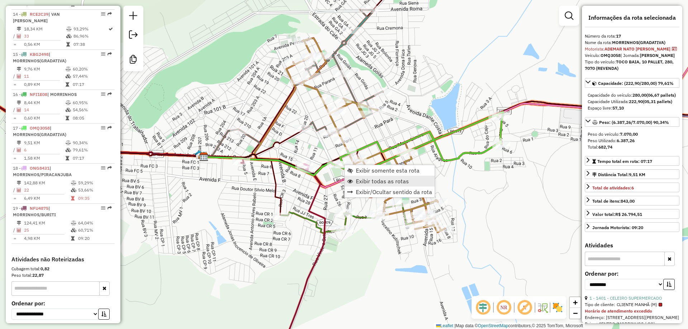
click at [409, 182] on link "Exibir todas as rotas" at bounding box center [390, 181] width 90 height 11
click at [399, 173] on span "Exibir somente esta rota" at bounding box center [385, 171] width 64 height 6
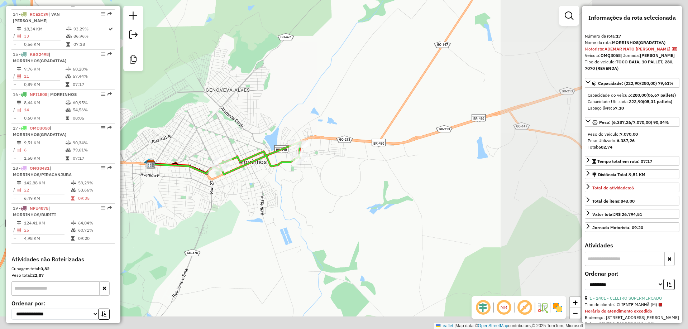
drag, startPoint x: 541, startPoint y: 251, endPoint x: 347, endPoint y: 209, distance: 198.7
click at [347, 209] on div "Janela de atendimento Grade de atendimento Capacidade Transportadoras Veículos …" at bounding box center [344, 164] width 688 height 329
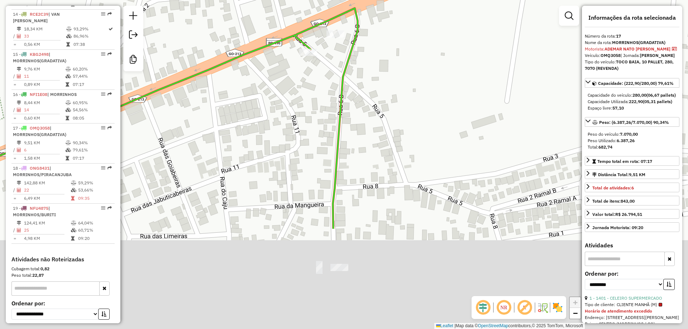
drag, startPoint x: 250, startPoint y: 210, endPoint x: 314, endPoint y: 77, distance: 147.9
click at [314, 77] on div "Janela de atendimento Grade de atendimento Capacidade Transportadoras Veículos …" at bounding box center [344, 164] width 688 height 329
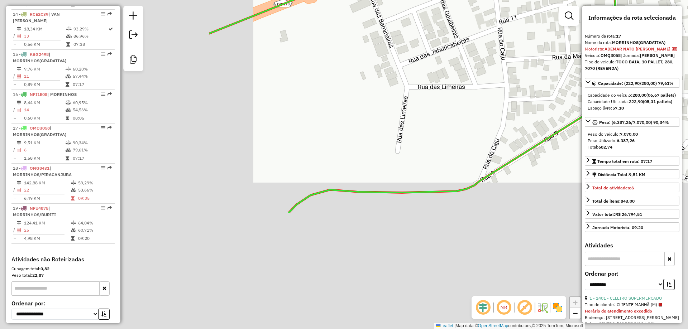
drag, startPoint x: 245, startPoint y: 272, endPoint x: 522, endPoint y: 123, distance: 315.3
click at [522, 123] on div "Janela de atendimento Grade de atendimento Capacidade Transportadoras Veículos …" at bounding box center [344, 164] width 688 height 329
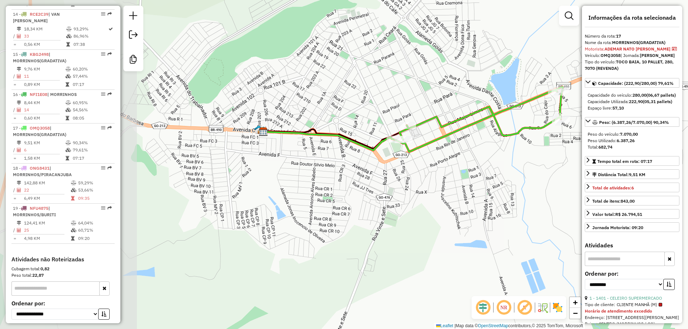
drag, startPoint x: 271, startPoint y: 140, endPoint x: 487, endPoint y: 138, distance: 216.0
click at [487, 138] on div "Janela de atendimento Grade de atendimento Capacidade Transportadoras Veículos …" at bounding box center [344, 164] width 688 height 329
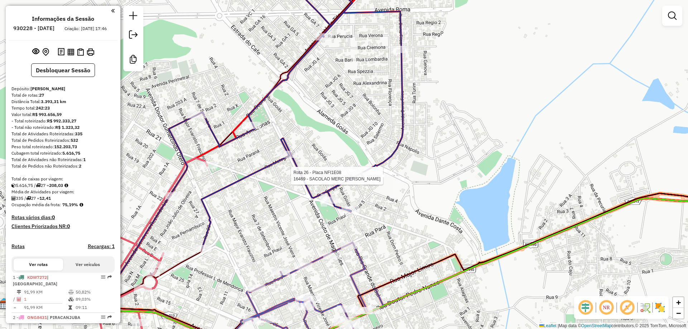
select select "**********"
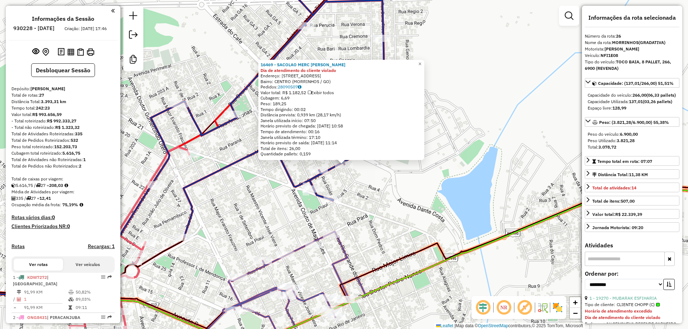
scroll to position [1119, 0]
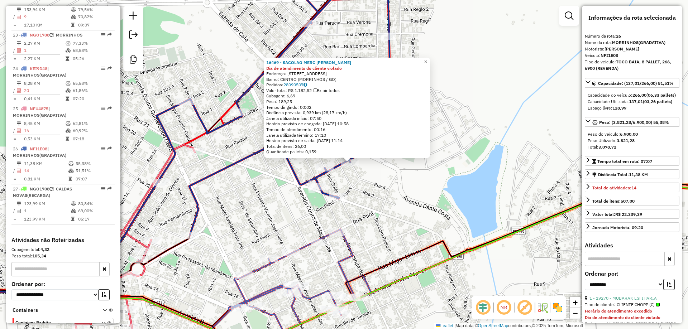
drag, startPoint x: 364, startPoint y: 227, endPoint x: 419, endPoint y: 210, distance: 58.2
click at [419, 210] on div "16469 - SACOLAO MERC ELIAS Dia de atendimento do cliente violado Endereço: [STR…" at bounding box center [344, 164] width 688 height 329
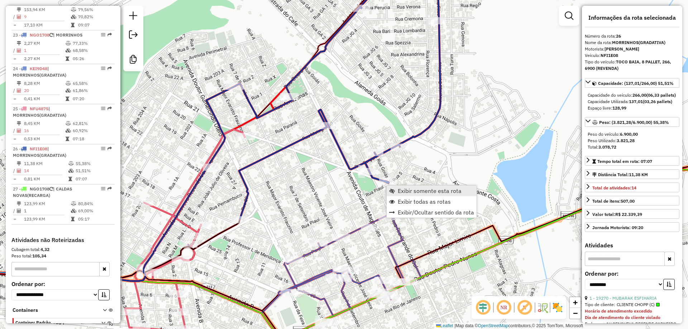
click at [438, 193] on span "Exibir somente esta rota" at bounding box center [430, 191] width 64 height 6
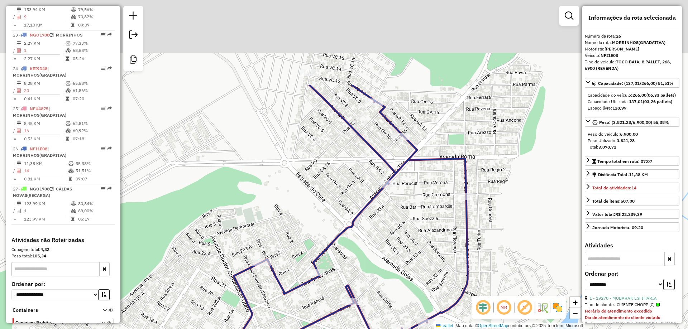
drag, startPoint x: 411, startPoint y: 142, endPoint x: 416, endPoint y: 256, distance: 114.7
click at [416, 256] on div "Janela de atendimento Grade de atendimento Capacidade Transportadoras Veículos …" at bounding box center [344, 164] width 688 height 329
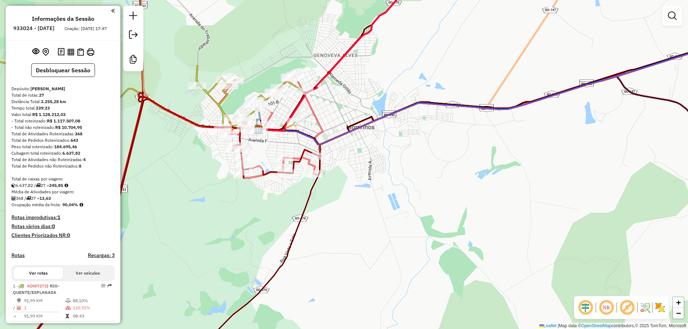
drag, startPoint x: 284, startPoint y: 144, endPoint x: 310, endPoint y: 159, distance: 30.5
click at [310, 159] on div "Janela de atendimento Grade de atendimento Capacidade Transportadoras Veículos …" at bounding box center [344, 164] width 688 height 329
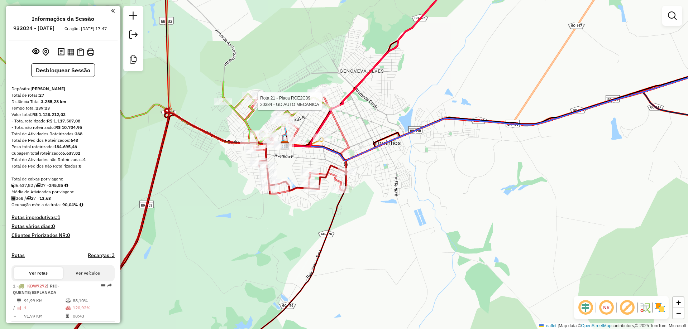
select select "**********"
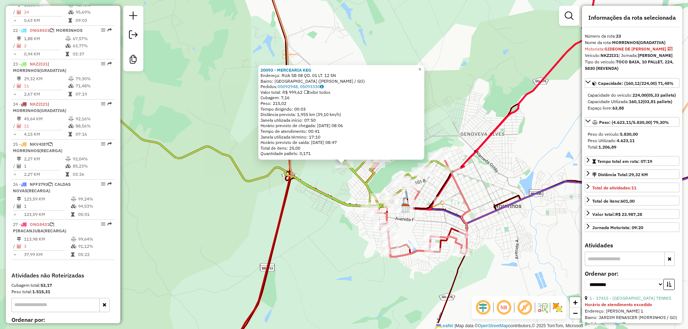
scroll to position [1126, 0]
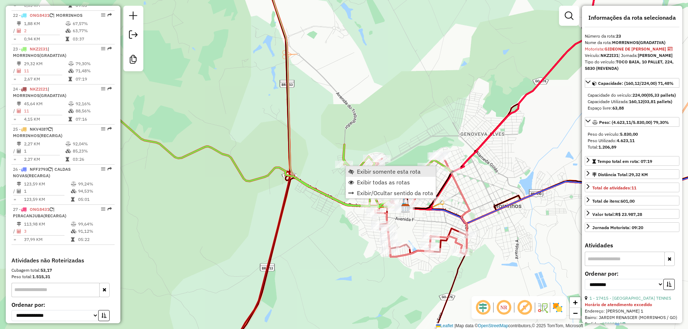
click at [382, 173] on span "Exibir somente esta rota" at bounding box center [389, 172] width 64 height 6
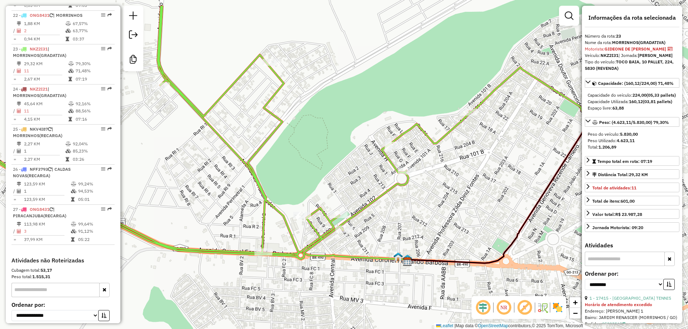
drag, startPoint x: 394, startPoint y: 217, endPoint x: 338, endPoint y: 237, distance: 59.5
click at [338, 237] on div "Janela de atendimento Grade de atendimento Capacidade Transportadoras Veículos …" at bounding box center [344, 164] width 688 height 329
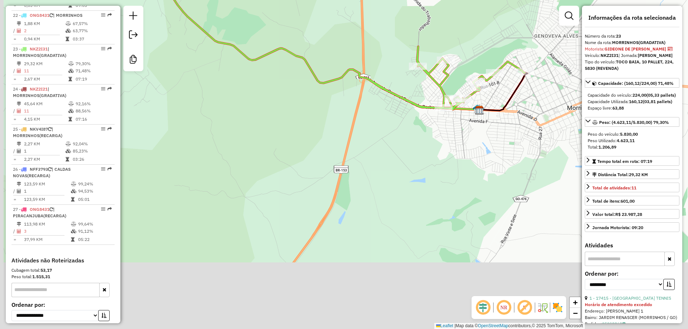
click at [476, 132] on div "Janela de atendimento Grade de atendimento Capacidade Transportadoras Veículos …" at bounding box center [344, 164] width 688 height 329
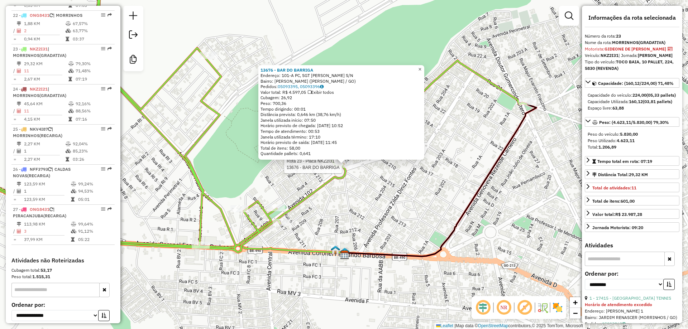
click at [421, 67] on span "×" at bounding box center [419, 69] width 3 height 6
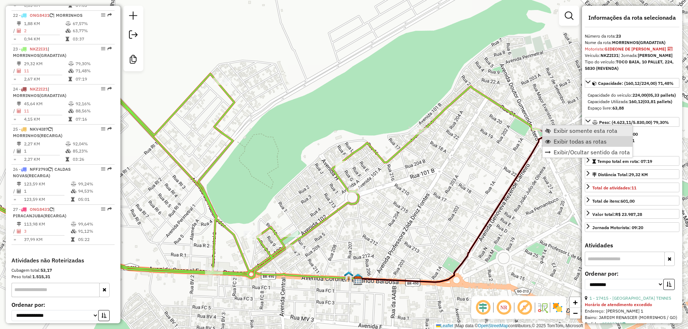
click at [580, 143] on span "Exibir todas as rotas" at bounding box center [579, 142] width 53 height 6
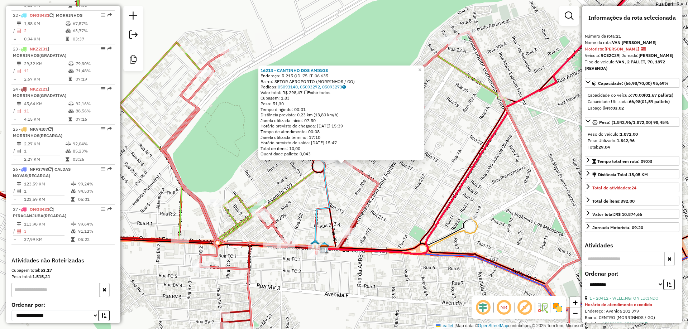
scroll to position [1053, 0]
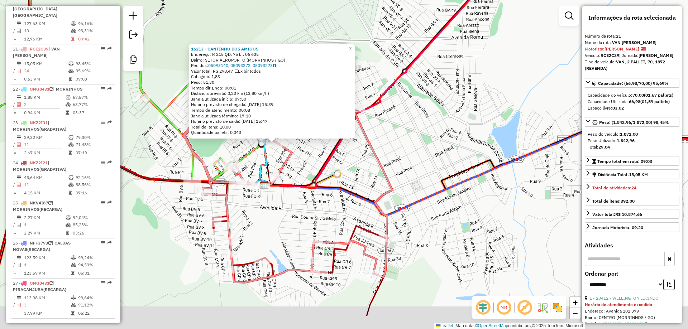
drag, startPoint x: 362, startPoint y: 275, endPoint x: 307, endPoint y: 224, distance: 75.3
click at [307, 224] on div "16213 - CANTINHO DOS AMIGOS Endereço: R 215 QD. 75 LT. 06 635 Bairro: SETOR AER…" at bounding box center [344, 164] width 688 height 329
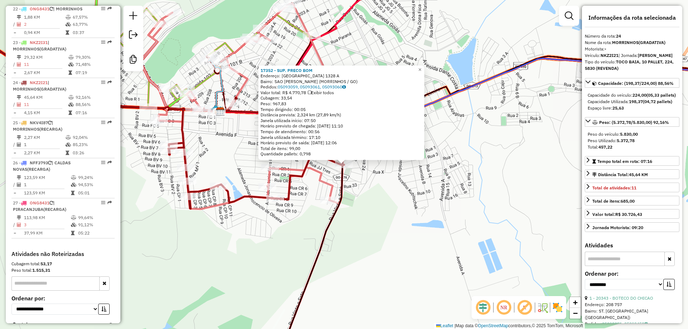
scroll to position [1134, 0]
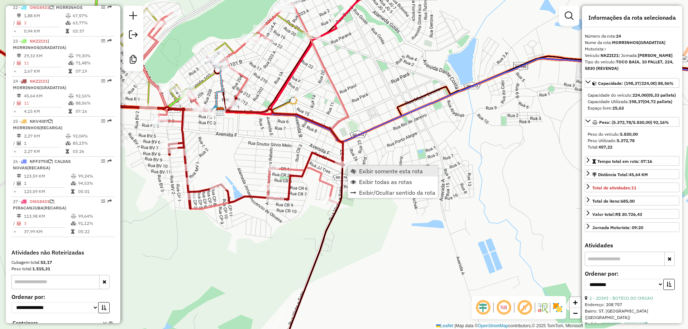
click at [384, 172] on span "Exibir somente esta rota" at bounding box center [391, 171] width 64 height 6
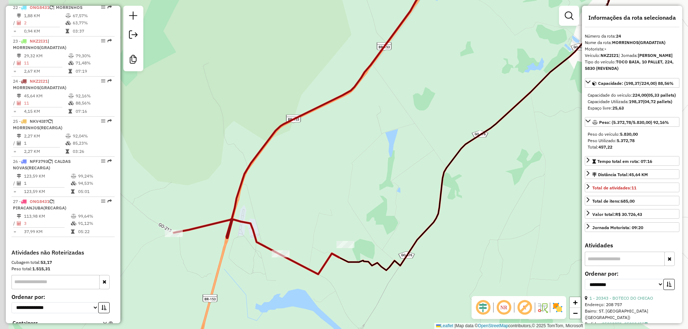
drag, startPoint x: 204, startPoint y: 245, endPoint x: 213, endPoint y: 243, distance: 9.1
click at [213, 243] on div "Janela de atendimento Grade de atendimento Capacidade Transportadoras Veículos …" at bounding box center [344, 164] width 688 height 329
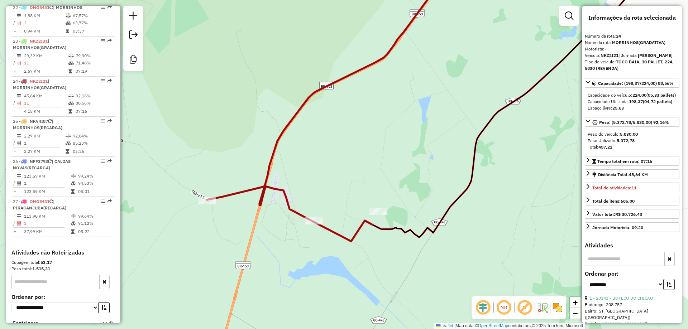
drag, startPoint x: 362, startPoint y: 202, endPoint x: 392, endPoint y: 176, distance: 40.1
click at [392, 176] on div "Janela de atendimento Grade de atendimento Capacidade Transportadoras Veículos …" at bounding box center [344, 164] width 688 height 329
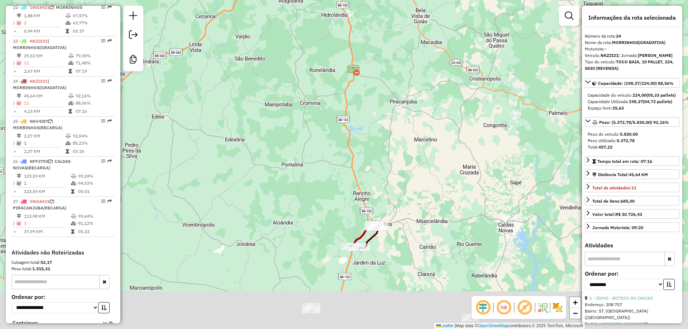
drag, startPoint x: 431, startPoint y: 153, endPoint x: 478, endPoint y: 56, distance: 108.8
click at [478, 56] on div "Janela de atendimento Grade de atendimento Capacidade Transportadoras Veículos …" at bounding box center [344, 164] width 688 height 329
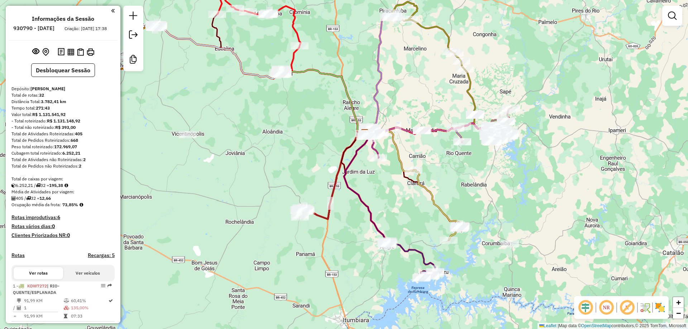
drag, startPoint x: 312, startPoint y: 284, endPoint x: 352, endPoint y: 250, distance: 52.6
click at [352, 250] on div "Janela de atendimento Grade de atendimento Capacidade Transportadoras Veículos …" at bounding box center [344, 164] width 688 height 329
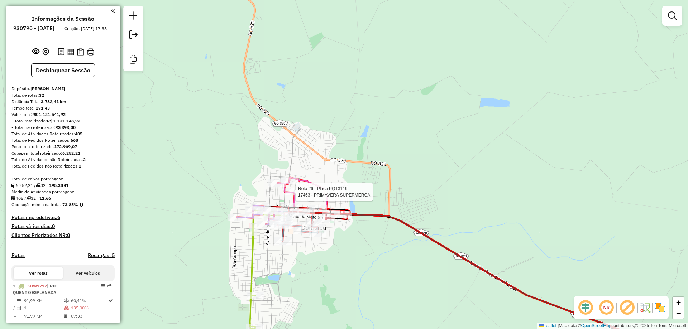
select select "**********"
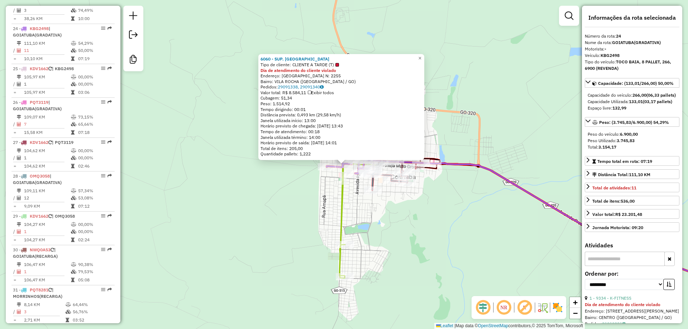
scroll to position [1141, 0]
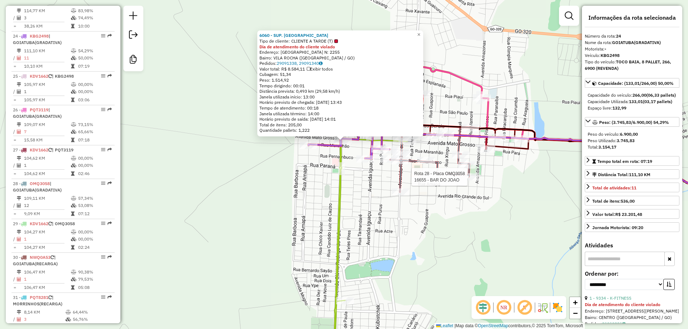
click at [471, 181] on div at bounding box center [469, 176] width 18 height 7
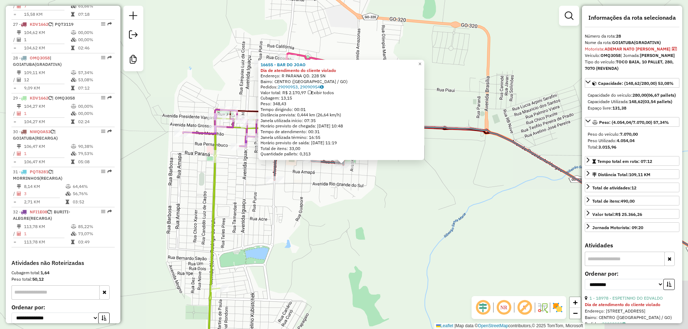
scroll to position [1288, 0]
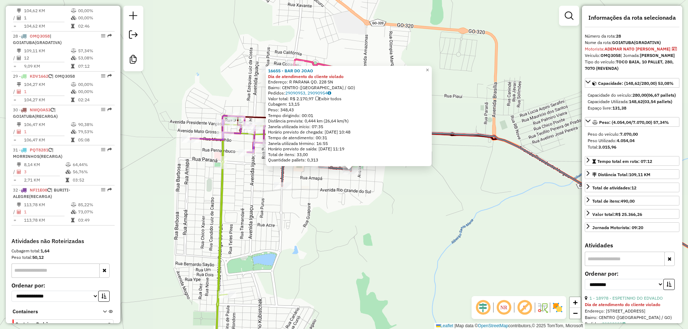
click at [413, 219] on div "16655 - BAR DO JOAO Dia de atendimento do cliente violado Endereço: R PARANA QD…" at bounding box center [344, 164] width 688 height 329
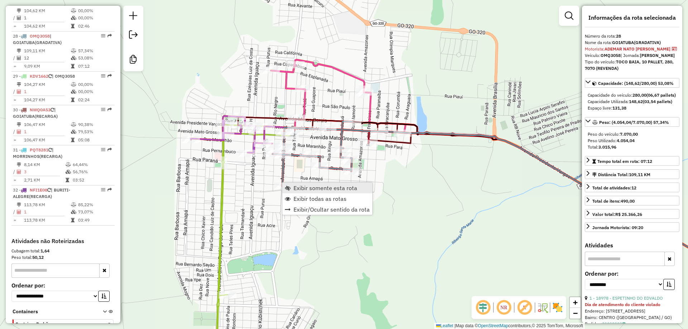
click at [309, 190] on span "Exibir somente esta rota" at bounding box center [325, 188] width 64 height 6
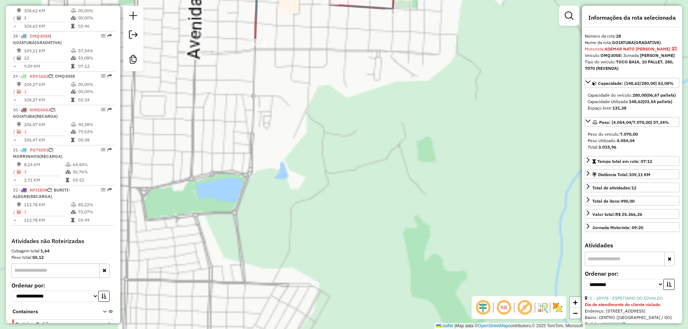
drag, startPoint x: 420, startPoint y: 70, endPoint x: 408, endPoint y: 138, distance: 68.9
click at [422, 252] on div "Janela de atendimento Grade de atendimento Capacidade Transportadoras Veículos …" at bounding box center [344, 164] width 688 height 329
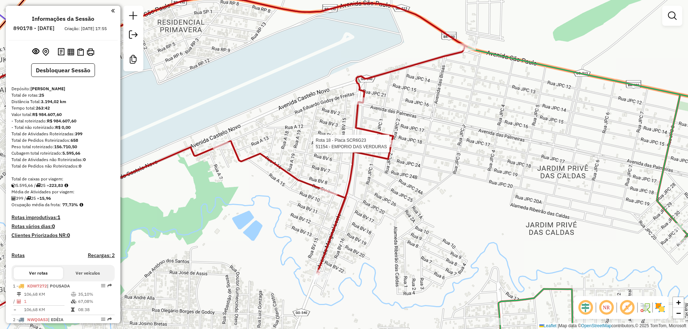
select select "**********"
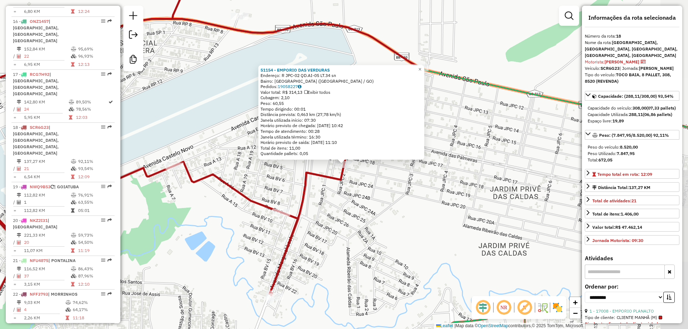
scroll to position [890, 0]
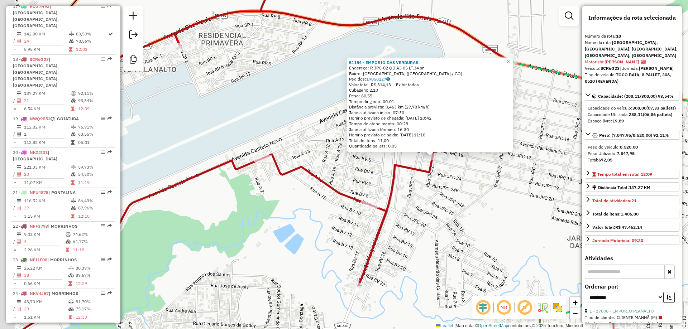
drag, startPoint x: 362, startPoint y: 203, endPoint x: 508, endPoint y: 195, distance: 146.4
click at [508, 195] on div "51154 - EMPORIO DAS VERDURAS Endereço: R JPC-02 QD.AI-05 LT.34 sn Bairro: [GEOG…" at bounding box center [344, 164] width 688 height 329
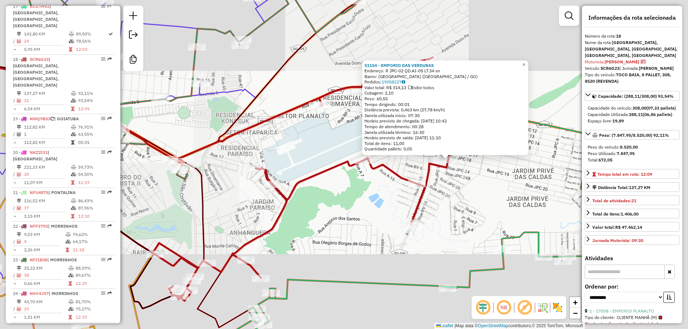
drag, startPoint x: 314, startPoint y: 204, endPoint x: 431, endPoint y: 185, distance: 118.3
click at [431, 185] on div "51154 - EMPORIO DAS VERDURAS Endereço: R JPC-02 QD.AI-05 LT.34 sn Bairro: [GEOG…" at bounding box center [344, 164] width 688 height 329
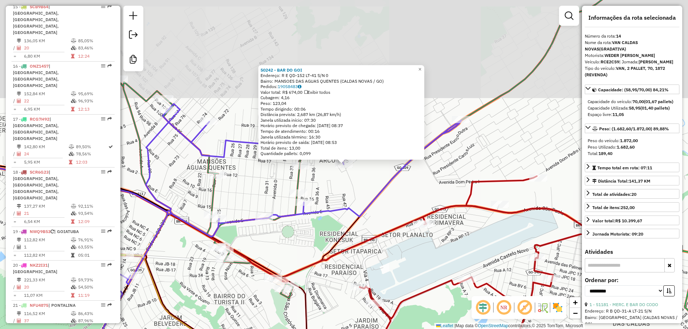
scroll to position [739, 0]
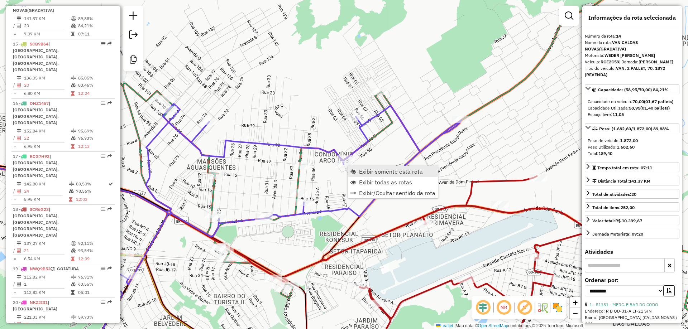
click at [413, 173] on span "Exibir somente esta rota" at bounding box center [391, 172] width 64 height 6
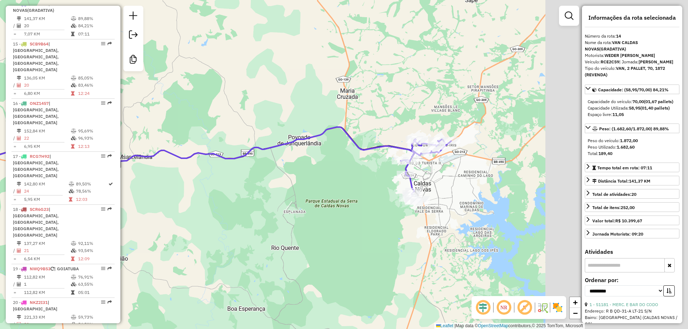
drag, startPoint x: 521, startPoint y: 154, endPoint x: 297, endPoint y: 154, distance: 224.3
click at [297, 154] on icon at bounding box center [161, 149] width 509 height 45
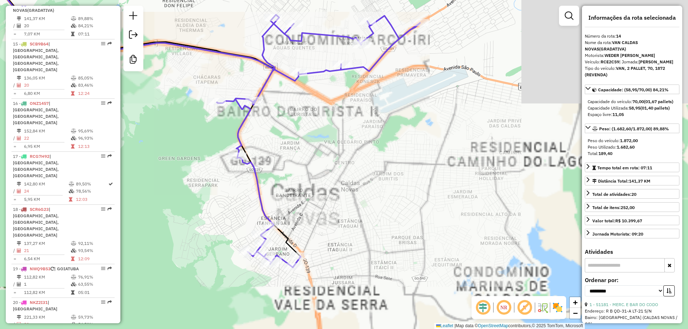
drag, startPoint x: 319, startPoint y: 130, endPoint x: 295, endPoint y: 120, distance: 26.6
click at [295, 120] on div "Janela de atendimento Grade de atendimento Capacidade Transportadoras Veículos …" at bounding box center [344, 164] width 688 height 329
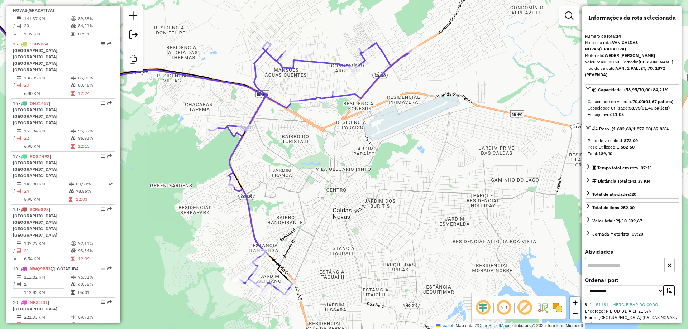
drag, startPoint x: 358, startPoint y: 117, endPoint x: 374, endPoint y: 155, distance: 40.9
click at [374, 155] on div "Janela de atendimento Grade de atendimento Capacidade Transportadoras Veículos …" at bounding box center [344, 164] width 688 height 329
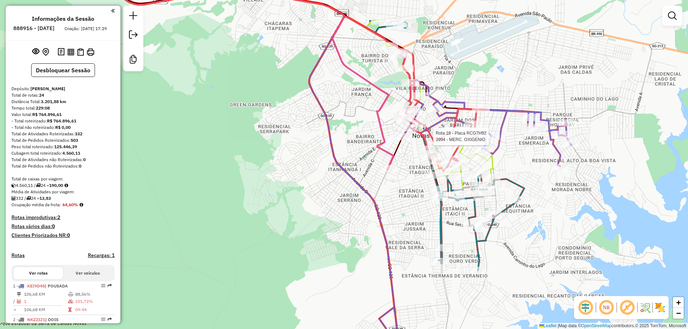
select select "**********"
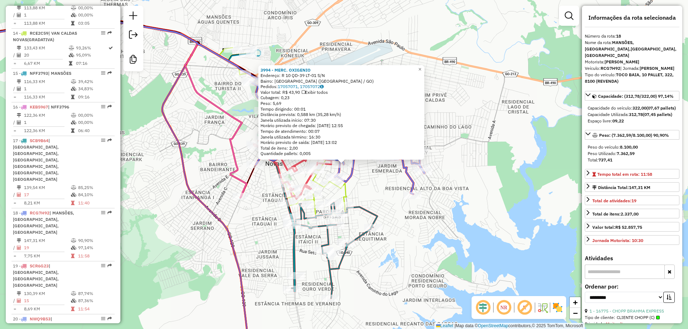
scroll to position [862, 0]
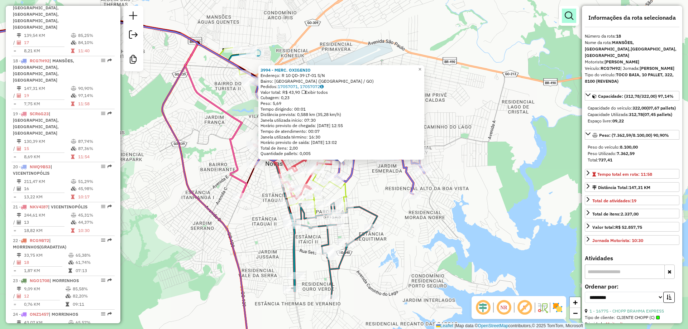
click at [562, 15] on link at bounding box center [569, 16] width 14 height 14
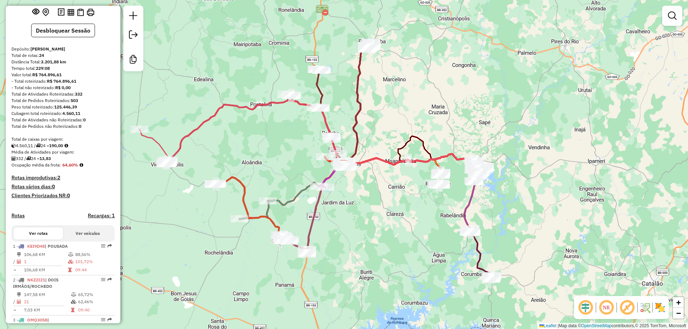
scroll to position [107, 0]
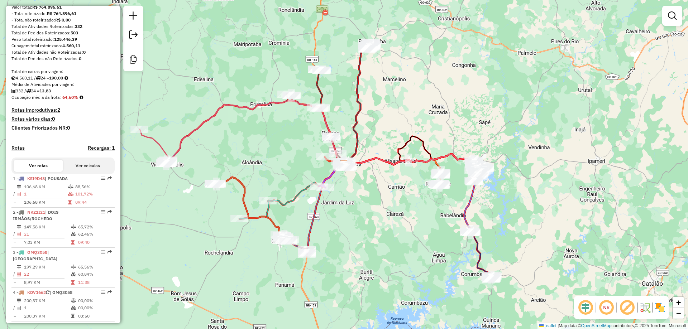
click at [87, 172] on button "Ver veículos" at bounding box center [87, 166] width 49 height 12
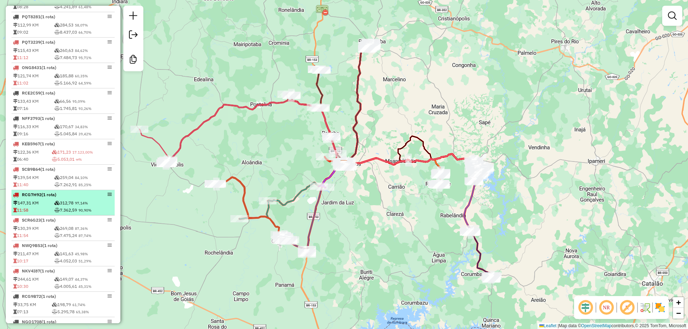
scroll to position [537, 0]
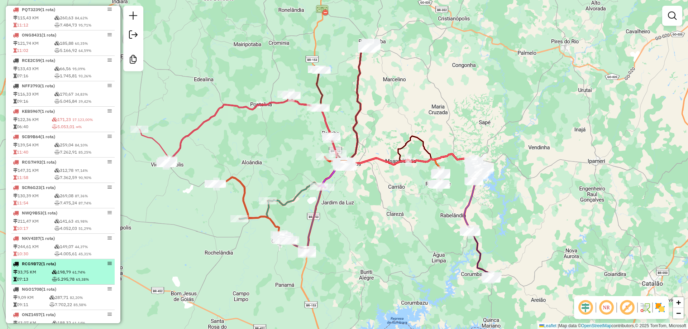
click at [67, 276] on td "198,79 61,74%" at bounding box center [83, 272] width 62 height 7
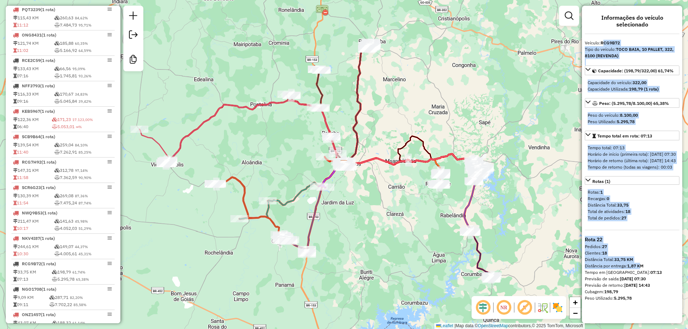
drag, startPoint x: 615, startPoint y: 41, endPoint x: 642, endPoint y: 279, distance: 239.8
click at [642, 279] on div "Informações do veículo selecionado Veículo: RCG9B72 Tipo do veículo: TOCO BAIA,…" at bounding box center [632, 165] width 100 height 318
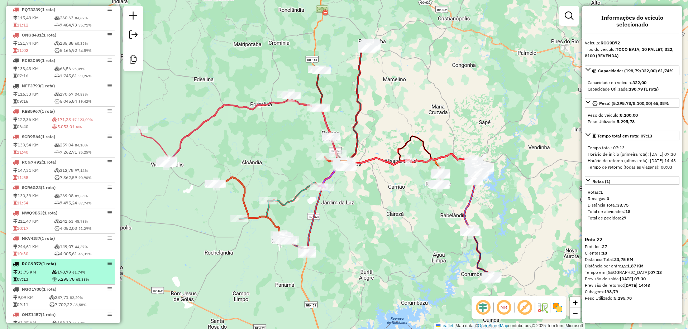
click at [75, 283] on table "33,75 KM 198,79 61,74% 07:13 5.295,78 65,38%" at bounding box center [63, 276] width 100 height 14
drag, startPoint x: 102, startPoint y: 269, endPoint x: 107, endPoint y: 270, distance: 5.2
click at [104, 266] on div at bounding box center [100, 264] width 21 height 4
click at [107, 266] on em at bounding box center [109, 264] width 4 height 4
drag, startPoint x: 107, startPoint y: 270, endPoint x: 110, endPoint y: 281, distance: 11.5
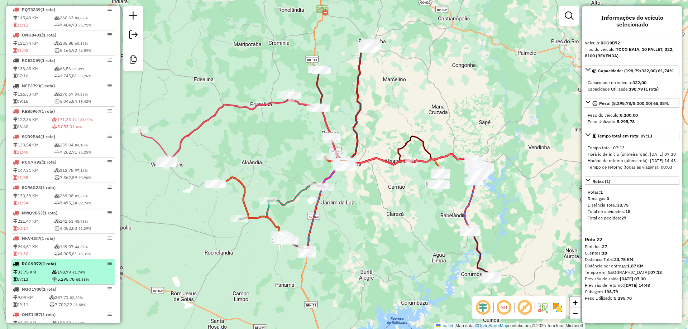
click at [110, 281] on li "RCG9B72 (1 Rota) 33,75 KM 198,79 61,74% 07:13 5.295,78 65,38%" at bounding box center [62, 271] width 103 height 25
click at [40, 276] on td "33,75 KM" at bounding box center [32, 272] width 39 height 7
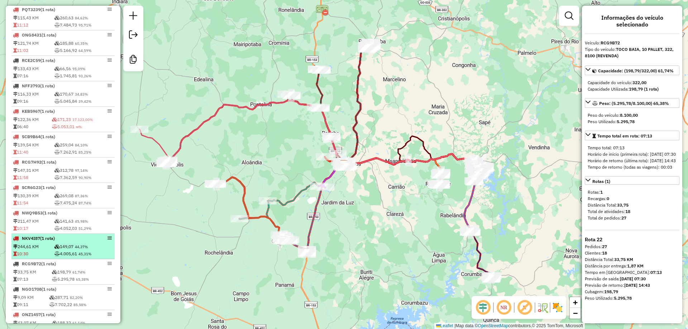
click at [61, 250] on td "149,07 44,37%" at bounding box center [83, 246] width 59 height 7
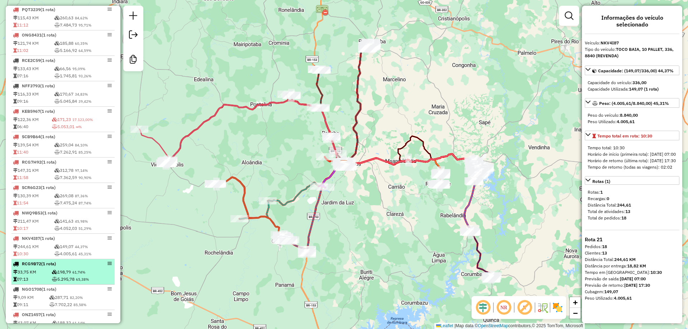
click at [61, 276] on td "198,79 61,74%" at bounding box center [83, 272] width 62 height 7
drag, startPoint x: 61, startPoint y: 281, endPoint x: 56, endPoint y: 281, distance: 5.0
click at [61, 276] on td "198,79 61,74%" at bounding box center [83, 272] width 62 height 7
click at [14, 274] on icon at bounding box center [15, 272] width 4 height 4
click at [18, 266] on icon at bounding box center [16, 264] width 6 height 4
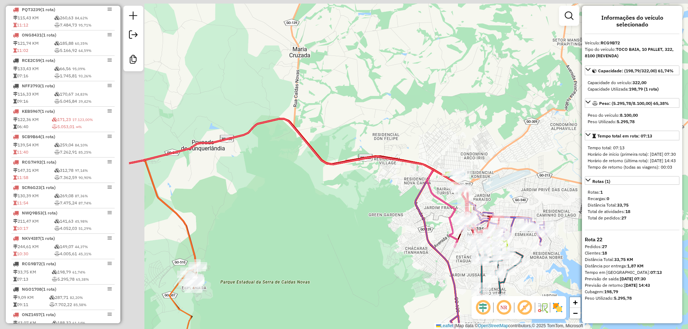
drag, startPoint x: 368, startPoint y: 224, endPoint x: 335, endPoint y: 221, distance: 33.5
click at [433, 230] on div "Janela de atendimento Grade de atendimento Capacidade Transportadoras Veículos …" at bounding box center [344, 164] width 688 height 329
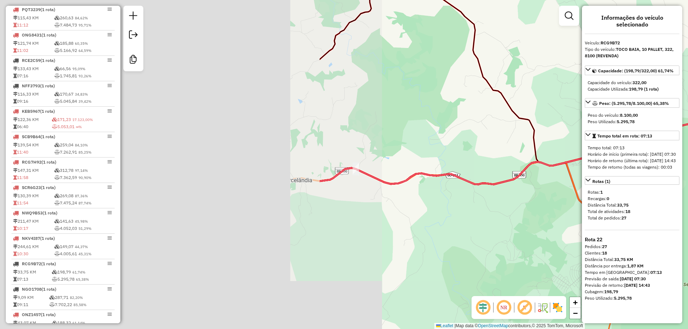
drag, startPoint x: 544, startPoint y: 185, endPoint x: 566, endPoint y: 188, distance: 22.0
click at [566, 188] on div "Janela de atendimento Grade de atendimento Capacidade Transportadoras Veículos …" at bounding box center [344, 164] width 688 height 329
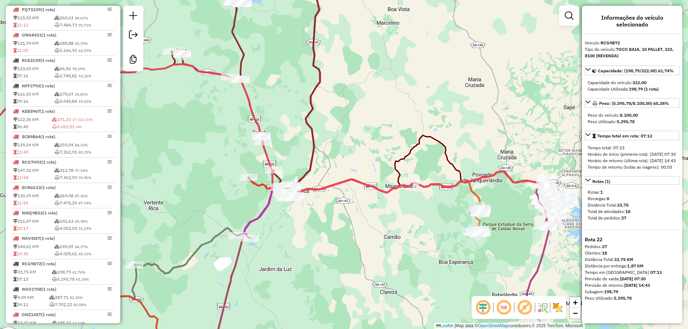
drag, startPoint x: 268, startPoint y: 209, endPoint x: 359, endPoint y: 195, distance: 92.1
click at [293, 195] on icon at bounding box center [265, 212] width 56 height 52
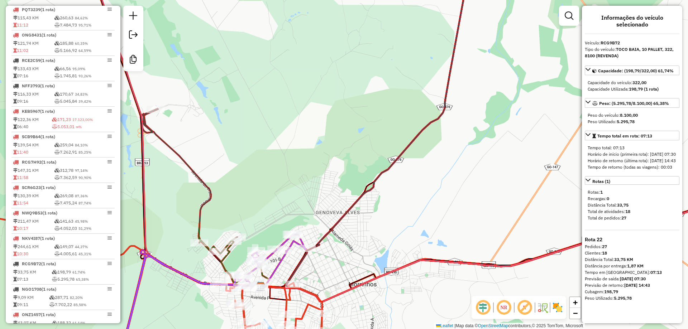
drag, startPoint x: 437, startPoint y: 124, endPoint x: 455, endPoint y: 110, distance: 22.5
click at [455, 110] on div "Janela de atendimento Grade de atendimento Capacidade Transportadoras Veículos …" at bounding box center [344, 164] width 688 height 329
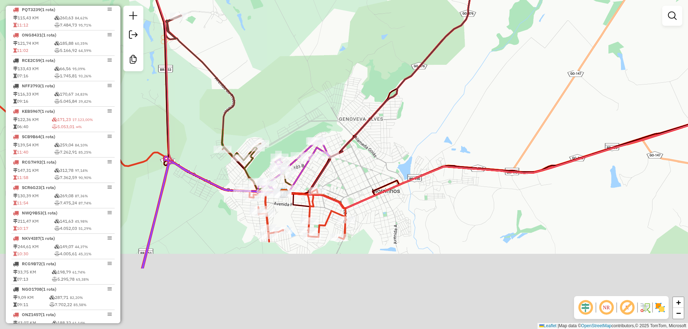
drag, startPoint x: 298, startPoint y: 155, endPoint x: 324, endPoint y: 62, distance: 97.2
click at [324, 62] on div "Janela de atendimento Grade de atendimento Capacidade Transportadoras Veículos …" at bounding box center [344, 164] width 688 height 329
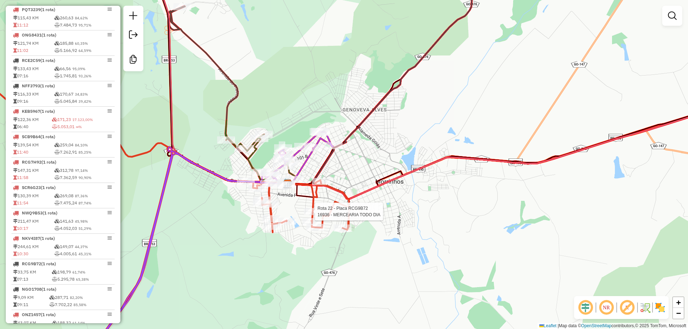
select select "**********"
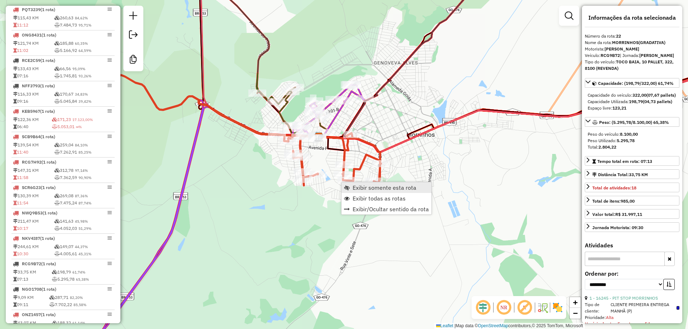
click at [410, 192] on link "Exibir somente esta rota" at bounding box center [386, 187] width 90 height 11
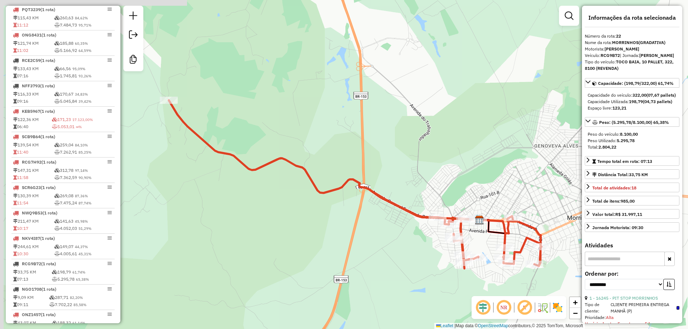
drag, startPoint x: 465, startPoint y: 209, endPoint x: 482, endPoint y: 231, distance: 27.1
click at [482, 231] on div "Janela de atendimento Grade de atendimento Capacidade Transportadoras Veículos …" at bounding box center [344, 164] width 688 height 329
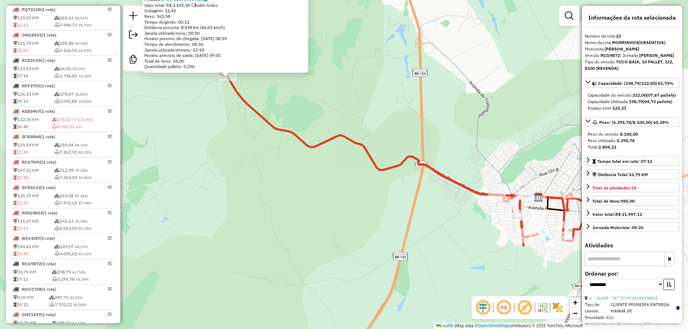
drag, startPoint x: 505, startPoint y: 161, endPoint x: 311, endPoint y: 57, distance: 220.9
click at [308, 39] on div "Rota 22 - Placa RCG9B72 12268 - MERCEARIA DA SERRA 12268 - MERCEARIA DA SERRA T…" at bounding box center [344, 164] width 688 height 329
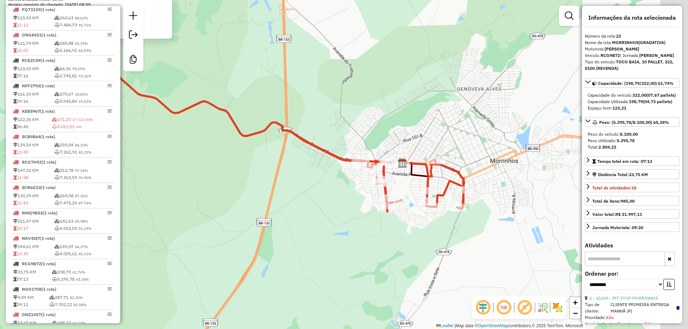
drag, startPoint x: 469, startPoint y: 130, endPoint x: 352, endPoint y: 143, distance: 117.9
click at [352, 143] on div "12268 - MERCEARIA DA SERRA Tipo de cliente: CLIENTE MANHÃ (M) Dia de atendiment…" at bounding box center [344, 164] width 688 height 329
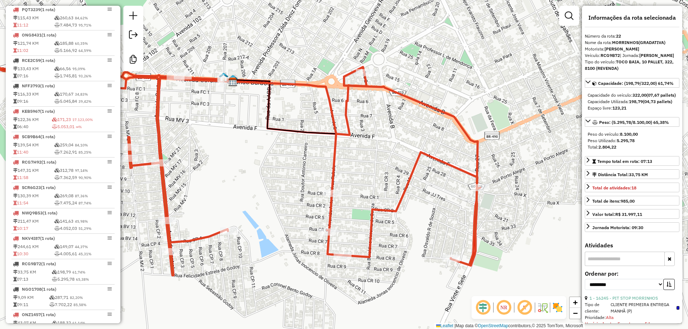
drag, startPoint x: 280, startPoint y: 197, endPoint x: 443, endPoint y: 243, distance: 169.2
click at [443, 243] on div "Rota 22 - Placa RCG9B72 16936 - MERCEARIA TODO DIA 12268 - MERCEARIA DA SERRA T…" at bounding box center [344, 164] width 688 height 329
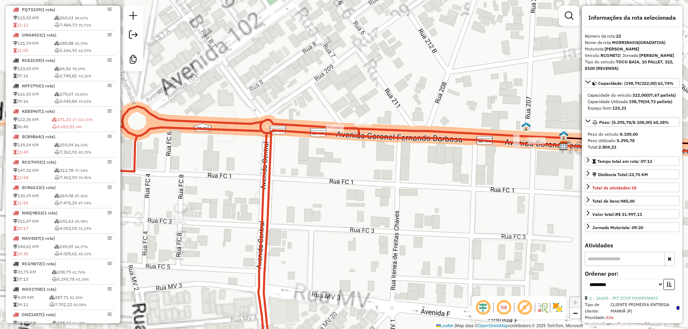
drag, startPoint x: 493, startPoint y: 189, endPoint x: 498, endPoint y: 188, distance: 4.8
click at [498, 189] on div "12268 - MERCEARIA DA SERRA Tipo de cliente: CLIENTE MANHÃ (M) Dia de atendiment…" at bounding box center [344, 164] width 688 height 329
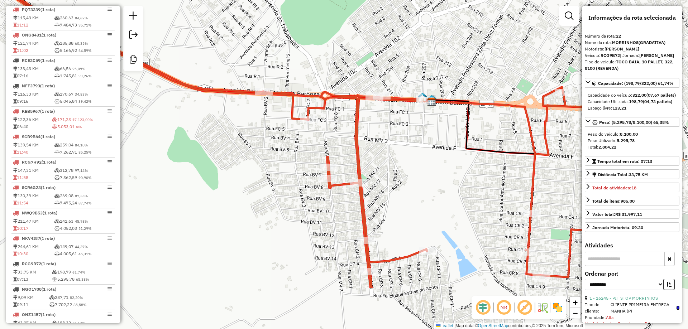
drag, startPoint x: 342, startPoint y: 251, endPoint x: 374, endPoint y: 177, distance: 80.6
click at [374, 177] on div "12268 - MERCEARIA DA SERRA Tipo de cliente: CLIENTE MANHÃ (M) Dia de atendiment…" at bounding box center [344, 164] width 688 height 329
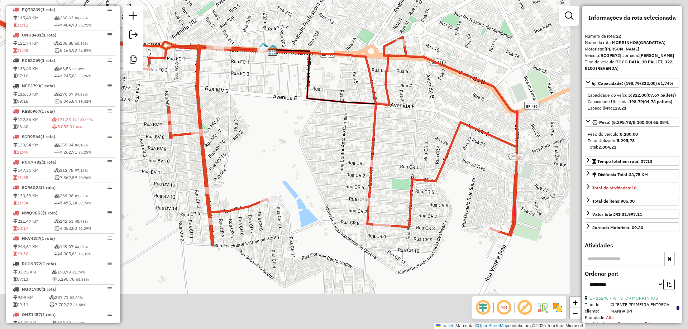
drag, startPoint x: 452, startPoint y: 215, endPoint x: 293, endPoint y: 165, distance: 166.8
click at [293, 165] on div "12268 - MERCEARIA DA SERRA Tipo de cliente: CLIENTE MANHÃ (M) Dia de atendiment…" at bounding box center [344, 164] width 688 height 329
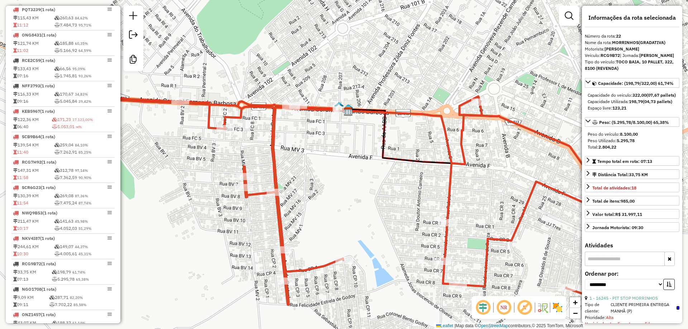
drag, startPoint x: 312, startPoint y: 141, endPoint x: 307, endPoint y: 113, distance: 28.0
click at [313, 141] on div "12268 - MERCEARIA DA SERRA Tipo de cliente: CLIENTE MANHÃ (M) Dia de atendiment…" at bounding box center [344, 164] width 688 height 329
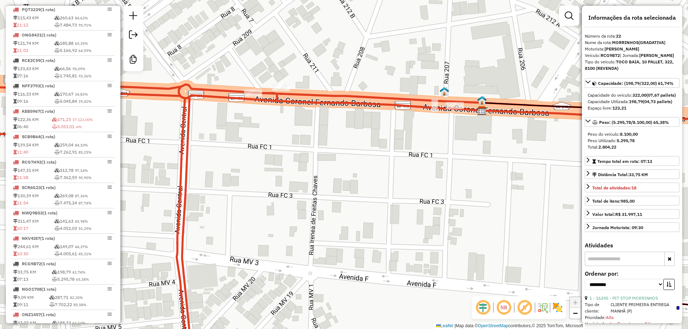
drag, startPoint x: 306, startPoint y: 131, endPoint x: 310, endPoint y: 135, distance: 5.1
click at [310, 135] on div "12268 - MERCEARIA DA SERRA Tipo de cliente: CLIENTE MANHÃ (M) Dia de atendiment…" at bounding box center [344, 164] width 688 height 329
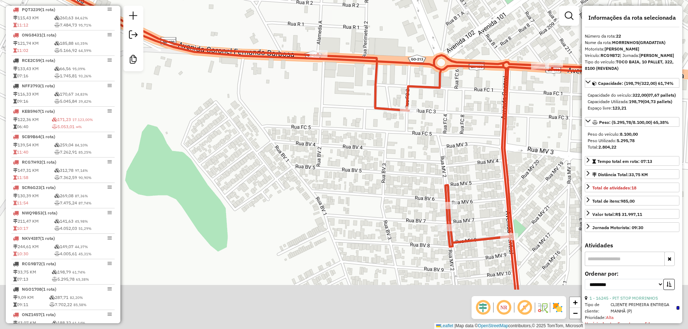
drag, startPoint x: 456, startPoint y: 177, endPoint x: 403, endPoint y: 108, distance: 87.4
click at [403, 108] on div "12268 - MERCEARIA DA SERRA Tipo de cliente: CLIENTE MANHÃ (M) Dia de atendiment…" at bounding box center [344, 164] width 688 height 329
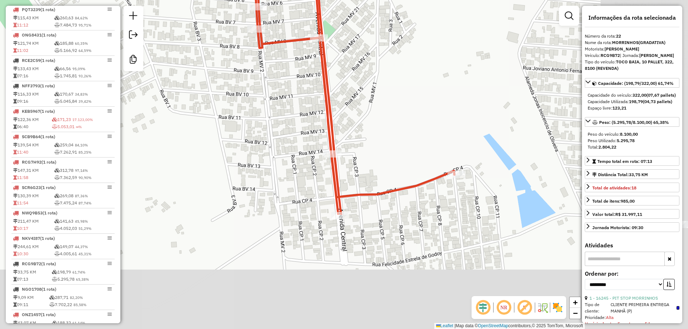
drag, startPoint x: 534, startPoint y: 206, endPoint x: 378, endPoint y: 58, distance: 215.4
click at [378, 58] on div "12268 - MERCEARIA DA SERRA Tipo de cliente: CLIENTE MANHÃ (M) Dia de atendiment…" at bounding box center [344, 164] width 688 height 329
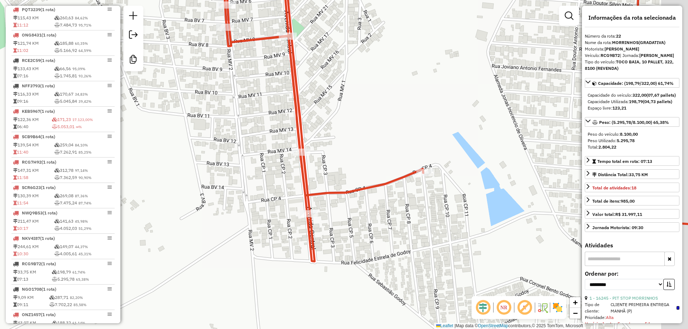
drag, startPoint x: 446, startPoint y: 145, endPoint x: 128, endPoint y: 174, distance: 319.1
click at [128, 174] on div "12268 - MERCEARIA DA SERRA Tipo de cliente: CLIENTE MANHÃ (M) Dia de atendiment…" at bounding box center [344, 164] width 688 height 329
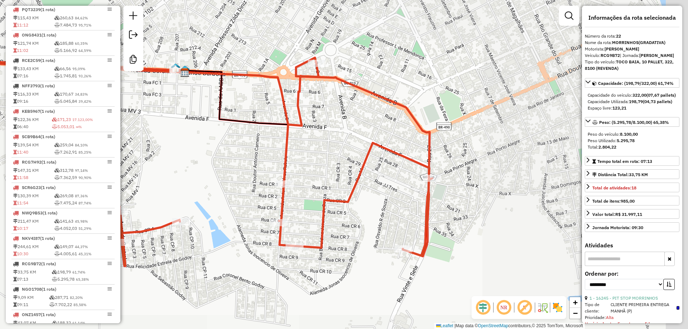
drag, startPoint x: 478, startPoint y: 229, endPoint x: 377, endPoint y: 230, distance: 100.7
click at [377, 230] on div "12268 - MERCEARIA DA SERRA Tipo de cliente: CLIENTE MANHÃ (M) Dia de atendiment…" at bounding box center [344, 164] width 688 height 329
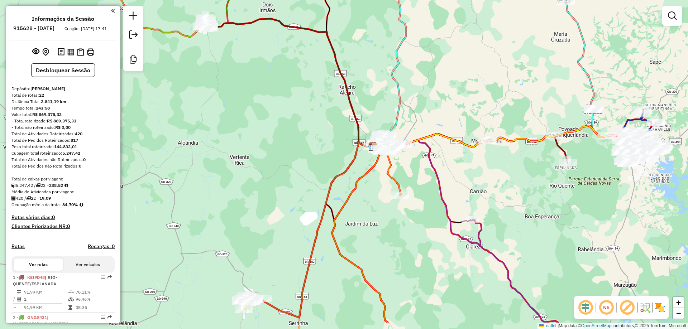
drag, startPoint x: 221, startPoint y: 254, endPoint x: 408, endPoint y: 77, distance: 257.5
click at [408, 77] on div "Rota 5 - Placa PQT3119 17427 - BAR DA PRACA Janela de atendimento Grade de aten…" at bounding box center [344, 164] width 688 height 329
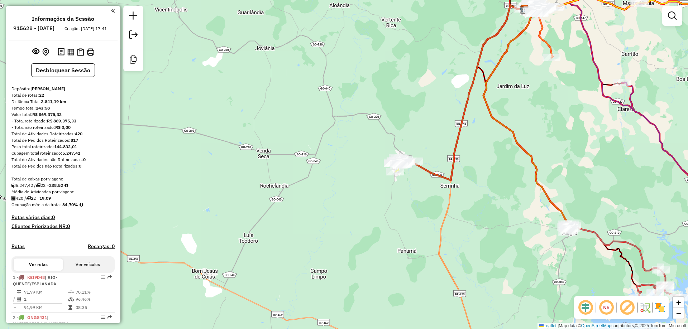
drag, startPoint x: 449, startPoint y: 136, endPoint x: 416, endPoint y: 171, distance: 48.1
click at [416, 171] on div "Janela de atendimento Grade de atendimento Capacidade Transportadoras Veículos …" at bounding box center [344, 164] width 688 height 329
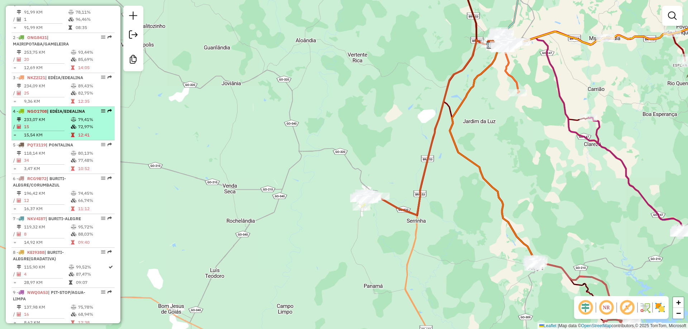
scroll to position [287, 0]
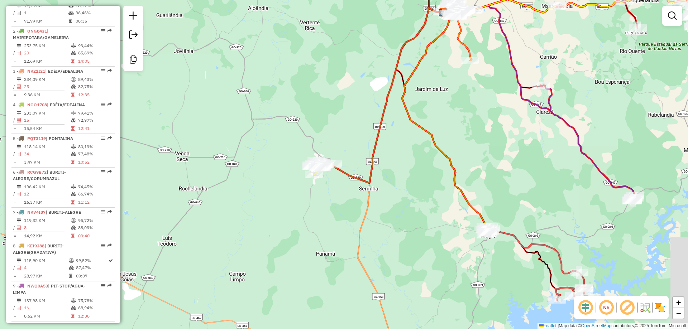
drag, startPoint x: 468, startPoint y: 223, endPoint x: 434, endPoint y: 204, distance: 38.7
click at [434, 204] on div "Janela de atendimento Grade de atendimento Capacidade Transportadoras Veículos …" at bounding box center [344, 164] width 688 height 329
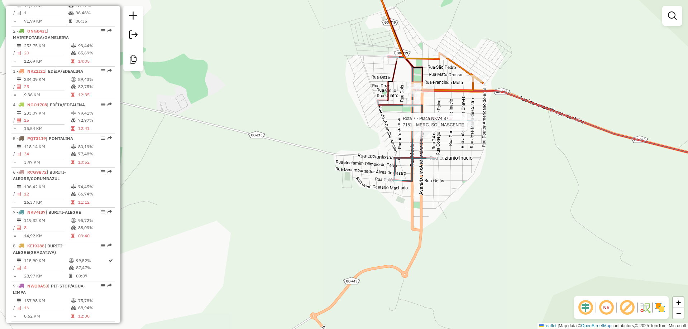
select select "**********"
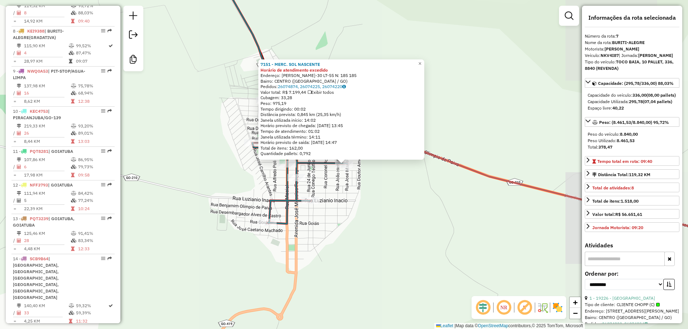
scroll to position [502, 0]
click at [421, 62] on span "×" at bounding box center [419, 64] width 3 height 6
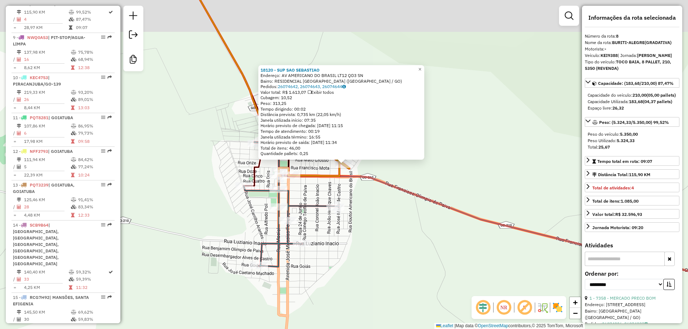
scroll to position [535, 0]
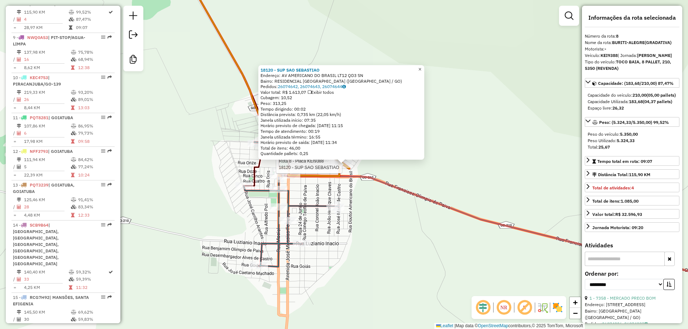
click at [421, 66] on span "×" at bounding box center [419, 69] width 3 height 6
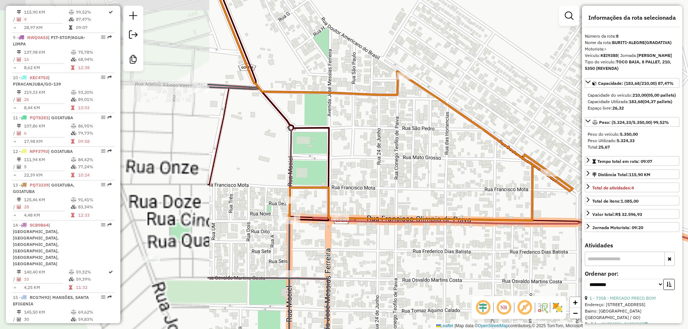
drag, startPoint x: 255, startPoint y: 181, endPoint x: 550, endPoint y: 148, distance: 296.3
click at [550, 148] on icon at bounding box center [430, 149] width 283 height 144
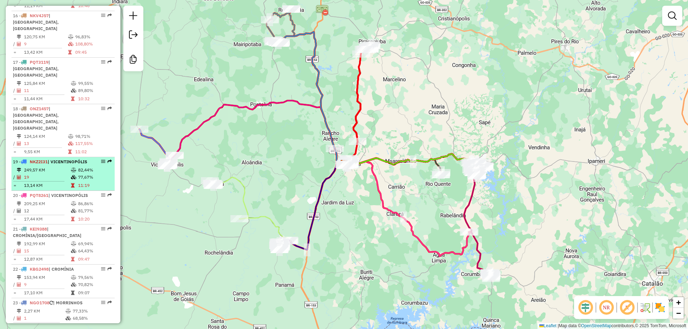
scroll to position [860, 0]
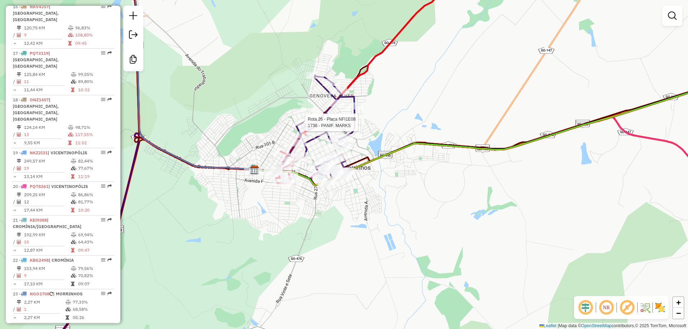
select select "**********"
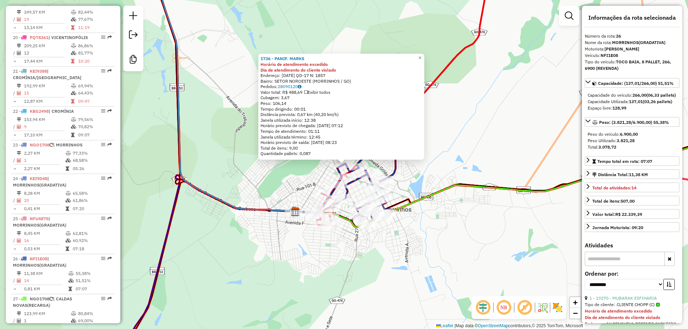
scroll to position [1119, 0]
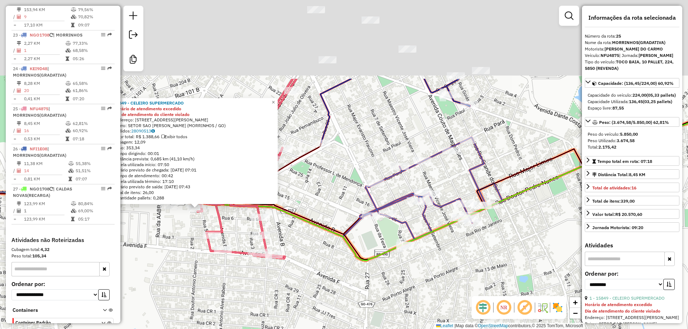
drag, startPoint x: 397, startPoint y: 195, endPoint x: 362, endPoint y: 303, distance: 113.1
click at [359, 310] on div "15849 - CELEIRO SUPERMERCADO Horário de atendimento excedido Dia de atendimento…" at bounding box center [344, 164] width 688 height 329
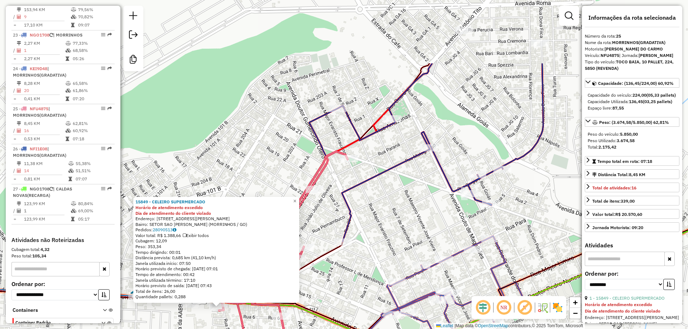
drag, startPoint x: 355, startPoint y: 178, endPoint x: 393, endPoint y: 233, distance: 66.3
click at [374, 273] on div "15849 - CELEIRO SUPERMERCADO Horário de atendimento excedido Dia de atendimento…" at bounding box center [344, 164] width 688 height 329
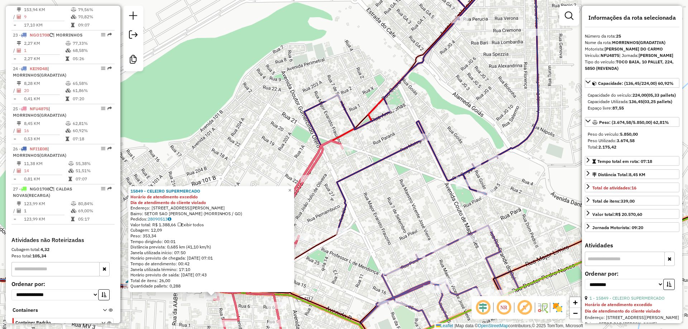
drag, startPoint x: 409, startPoint y: 236, endPoint x: 407, endPoint y: 229, distance: 7.5
click at [407, 229] on div "15849 - CELEIRO SUPERMERCADO Horário de atendimento excedido Dia de atendimento…" at bounding box center [344, 164] width 688 height 329
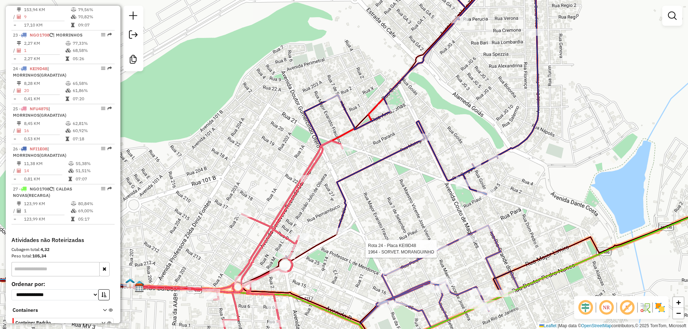
select select "**********"
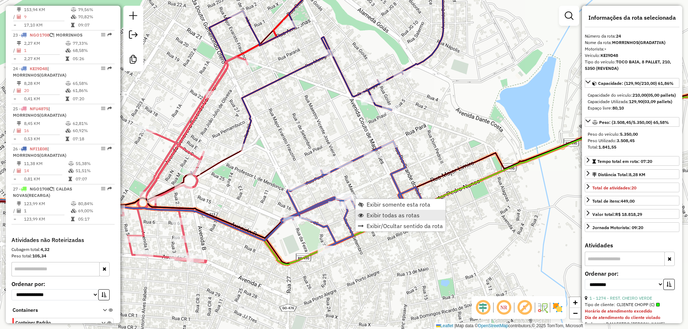
click at [392, 213] on span "Exibir todas as rotas" at bounding box center [392, 215] width 53 height 6
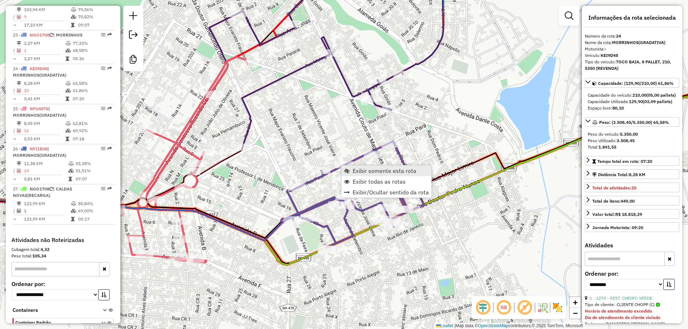
click at [380, 170] on span "Exibir somente esta rota" at bounding box center [385, 171] width 64 height 6
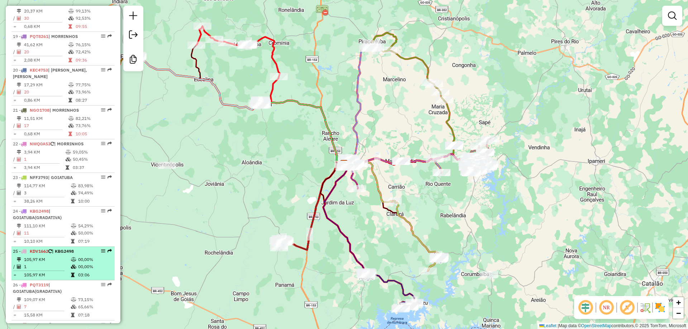
scroll to position [1039, 0]
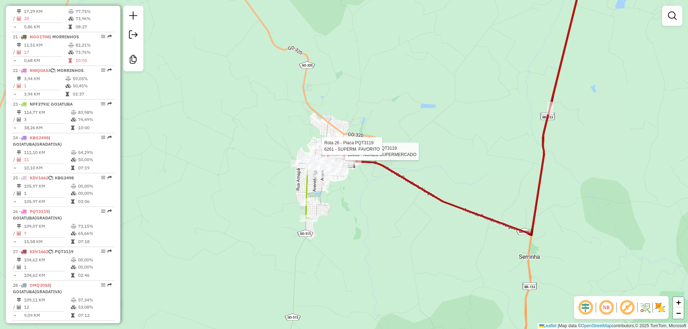
select select "**********"
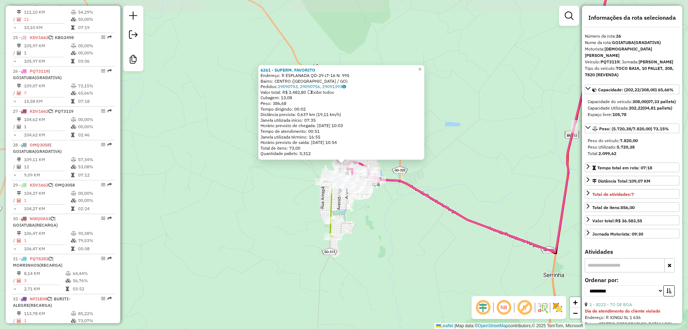
scroll to position [1214, 0]
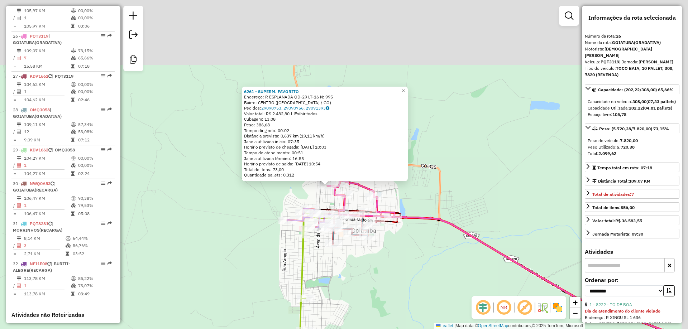
drag, startPoint x: 387, startPoint y: 228, endPoint x: 383, endPoint y: 231, distance: 4.8
click at [383, 231] on div "6261 - SUPERM. FAVORITO Endereço: R ESPLANADA QD-29 LT-16 N: 995 Bairro: [GEOGR…" at bounding box center [344, 164] width 688 height 329
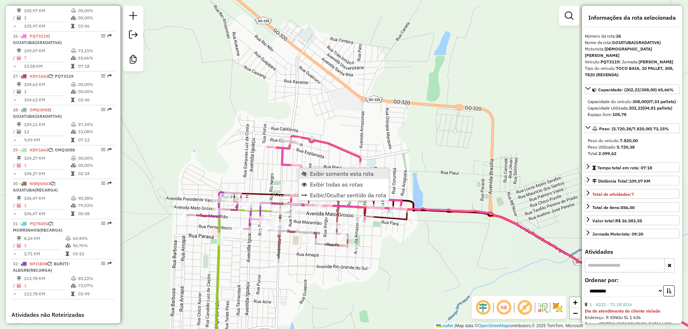
click at [321, 172] on span "Exibir somente esta rota" at bounding box center [342, 174] width 64 height 6
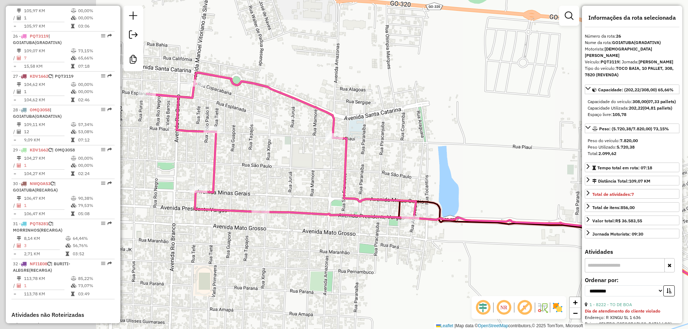
drag, startPoint x: 421, startPoint y: 136, endPoint x: 428, endPoint y: 134, distance: 7.5
click at [428, 134] on div "Janela de atendimento Grade de atendimento Capacidade Transportadoras Veículos …" at bounding box center [344, 164] width 688 height 329
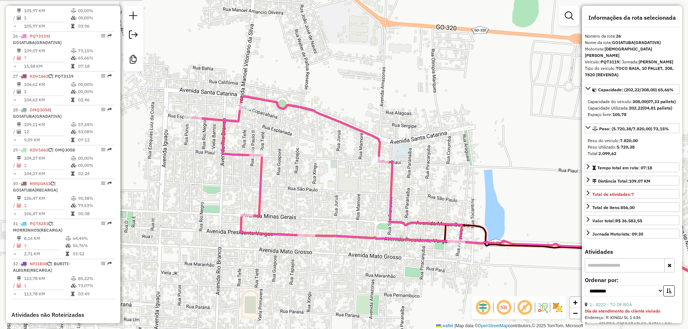
drag, startPoint x: 328, startPoint y: 187, endPoint x: 332, endPoint y: 189, distance: 4.2
click at [332, 189] on div "Janela de atendimento Grade de atendimento Capacidade Transportadoras Veículos …" at bounding box center [344, 164] width 688 height 329
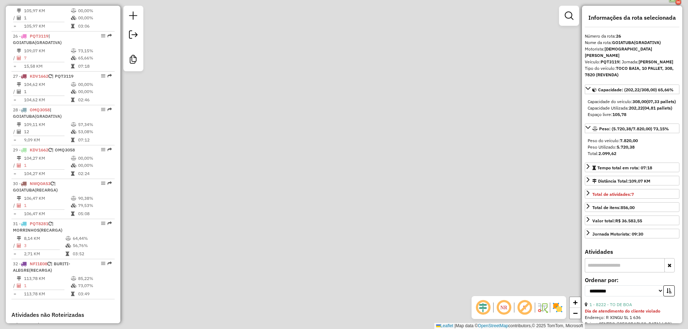
scroll to position [0, 0]
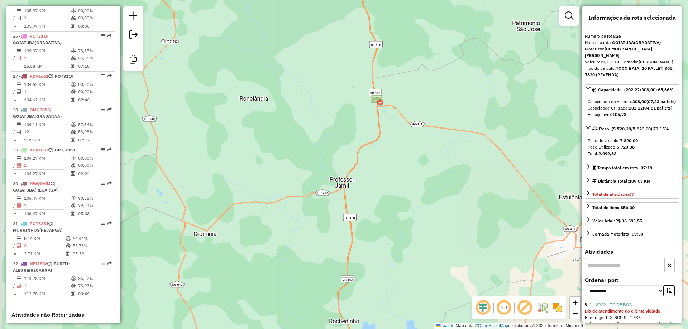
drag, startPoint x: 337, startPoint y: 205, endPoint x: 344, endPoint y: 145, distance: 60.9
click at [344, 145] on div "Janela de atendimento Grade de atendimento Capacidade Transportadoras Veículos …" at bounding box center [344, 164] width 688 height 329
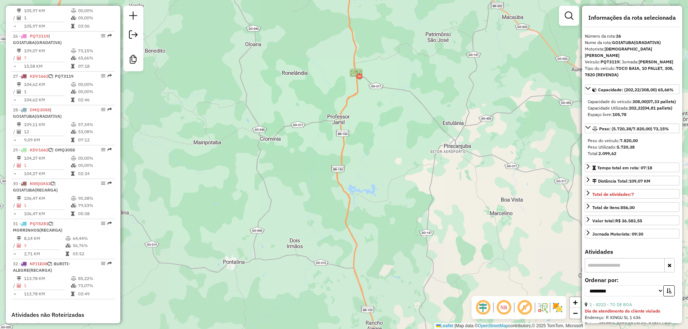
drag, startPoint x: 331, startPoint y: 179, endPoint x: 336, endPoint y: 157, distance: 23.5
click at [336, 157] on div "Janela de atendimento Grade de atendimento Capacidade Transportadoras Veículos …" at bounding box center [344, 164] width 688 height 329
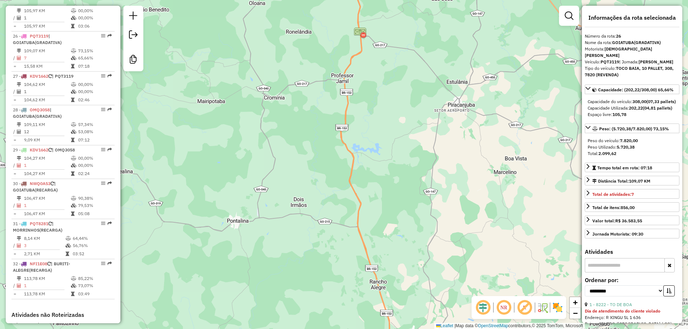
drag, startPoint x: 351, startPoint y: 223, endPoint x: 354, endPoint y: 74, distance: 149.1
click at [353, 70] on div "Janela de atendimento Grade de atendimento Capacidade Transportadoras Veículos …" at bounding box center [344, 164] width 688 height 329
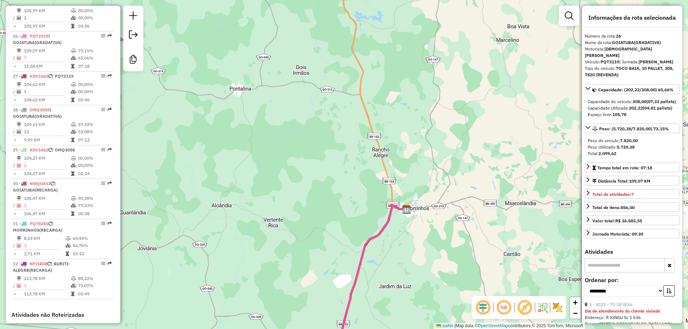
drag, startPoint x: 373, startPoint y: 203, endPoint x: 366, endPoint y: 163, distance: 40.3
click at [366, 163] on div "Janela de atendimento Grade de atendimento Capacidade Transportadoras Veículos …" at bounding box center [344, 164] width 688 height 329
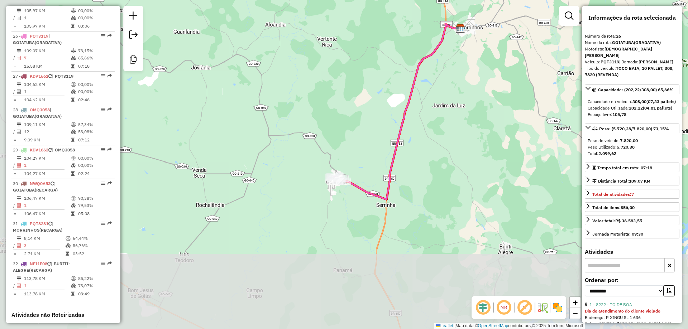
drag, startPoint x: 355, startPoint y: 280, endPoint x: 413, endPoint y: 146, distance: 146.3
click at [413, 146] on div "Janela de atendimento Grade de atendimento Capacidade Transportadoras Veículos …" at bounding box center [344, 164] width 688 height 329
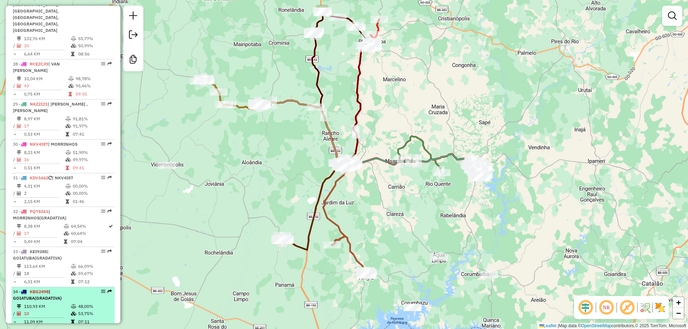
scroll to position [1326, 0]
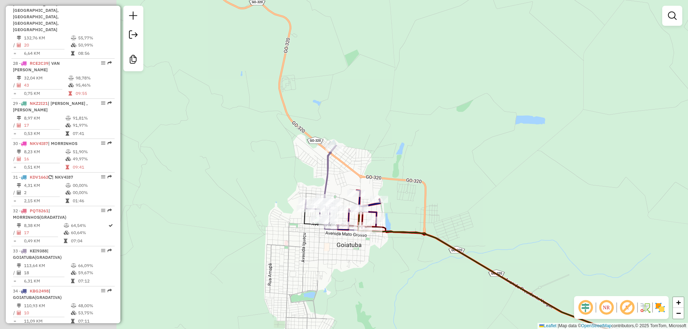
drag, startPoint x: 262, startPoint y: 235, endPoint x: 393, endPoint y: 240, distance: 131.2
click at [393, 240] on div "Janela de atendimento Grade de atendimento Capacidade Transportadoras Veículos …" at bounding box center [344, 164] width 688 height 329
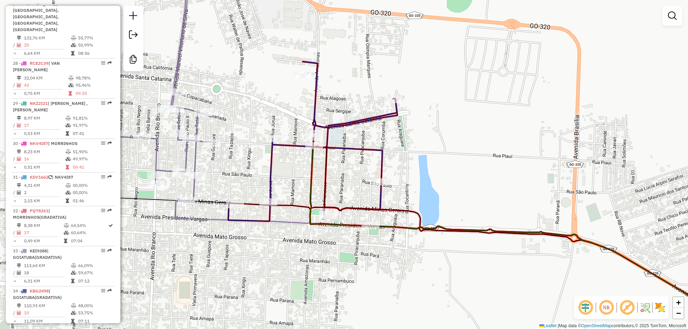
click at [210, 149] on div "Janela de atendimento Grade de atendimento Capacidade Transportadoras Veículos …" at bounding box center [344, 164] width 688 height 329
click at [211, 147] on div at bounding box center [212, 143] width 18 height 7
select select "**********"
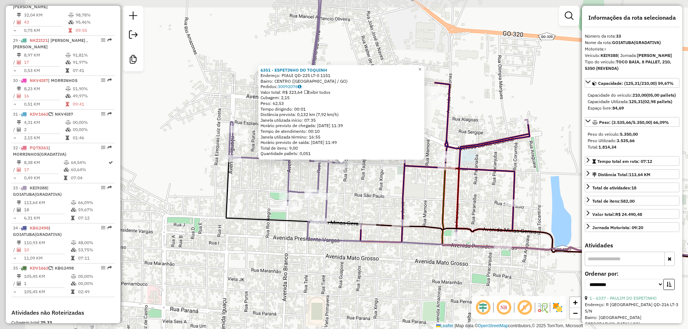
scroll to position [1404, 0]
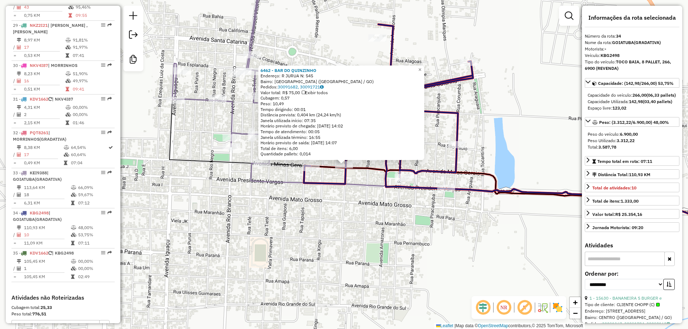
click at [508, 146] on div "Rota 34 - Placa KBG2498 6211 - BAR DO RENATAO 6462 - BAR DO QUINZINHO Endereço:…" at bounding box center [344, 164] width 688 height 329
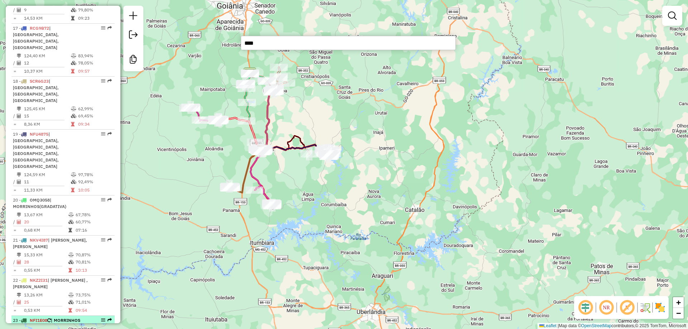
scroll to position [913, 0]
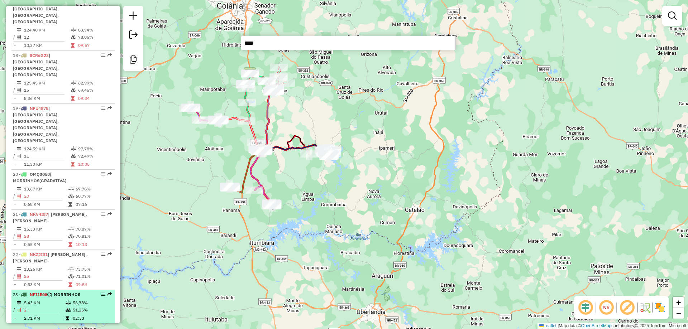
type input "****"
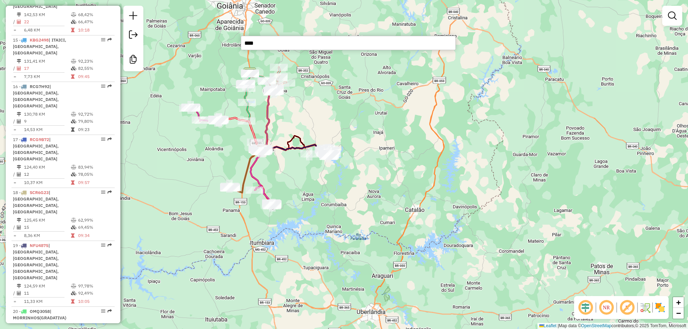
scroll to position [788, 0]
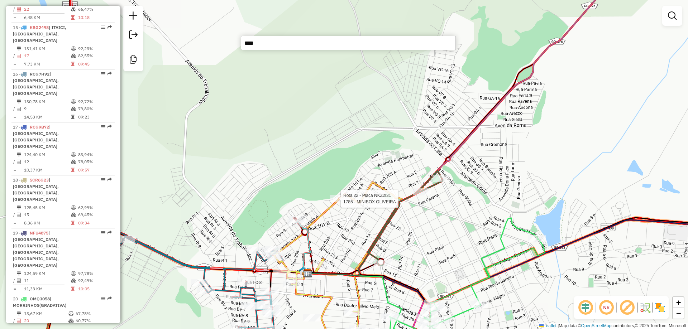
select select "**********"
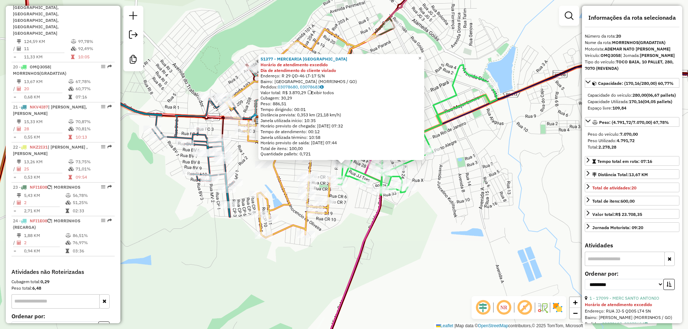
scroll to position [1019, 0]
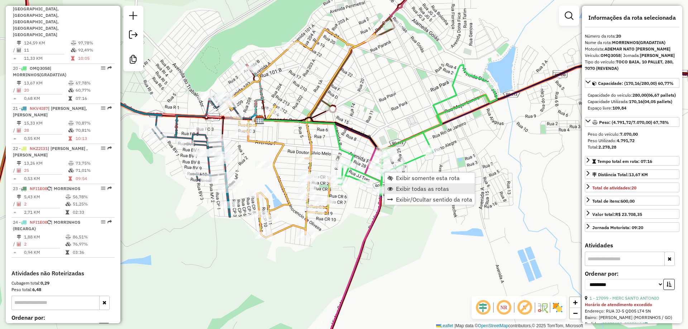
click at [431, 189] on span "Exibir todas as rotas" at bounding box center [422, 189] width 53 height 6
click at [412, 171] on span "Exibir somente esta rota" at bounding box center [430, 168] width 64 height 6
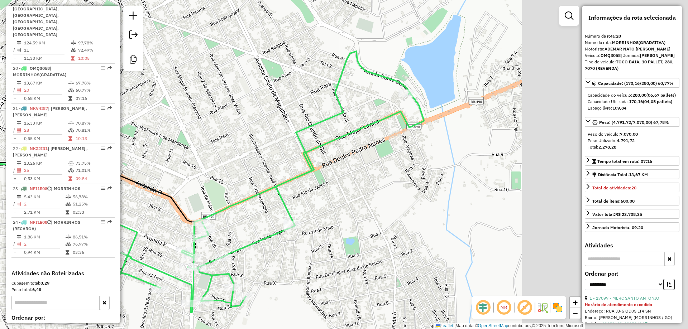
drag, startPoint x: 428, startPoint y: 241, endPoint x: 245, endPoint y: 260, distance: 184.0
click at [245, 260] on div "Janela de atendimento Grade de atendimento Capacidade Transportadoras Veículos …" at bounding box center [344, 164] width 688 height 329
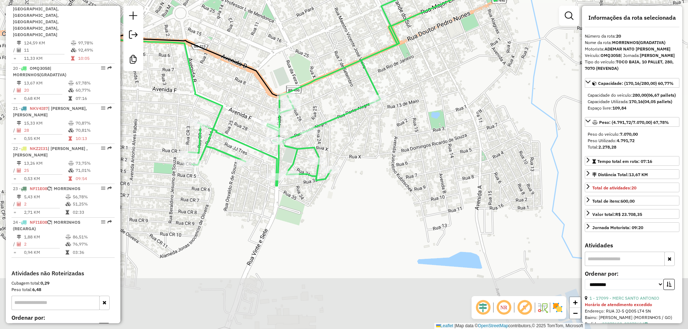
drag, startPoint x: 353, startPoint y: 162, endPoint x: 419, endPoint y: 83, distance: 103.5
click at [419, 83] on div "Janela de atendimento Grade de atendimento Capacidade Transportadoras Veículos …" at bounding box center [344, 164] width 688 height 329
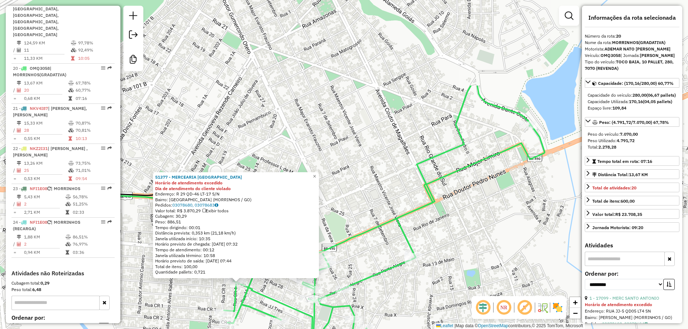
drag, startPoint x: 538, startPoint y: 102, endPoint x: 418, endPoint y: 221, distance: 168.5
click at [418, 224] on div "Rota 20 - Placa OMQ3058 51377 - MERCEARIA SANTA FE 51377 - MERCEARIA SANTA FE H…" at bounding box center [344, 164] width 688 height 329
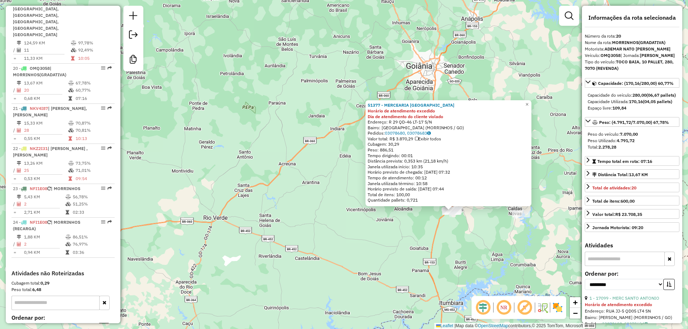
drag, startPoint x: 483, startPoint y: 240, endPoint x: 459, endPoint y: 226, distance: 28.1
click at [459, 226] on div "51377 - MERCEARIA SANTA FE Horário de atendimento excedido Dia de atendimento d…" at bounding box center [344, 164] width 688 height 329
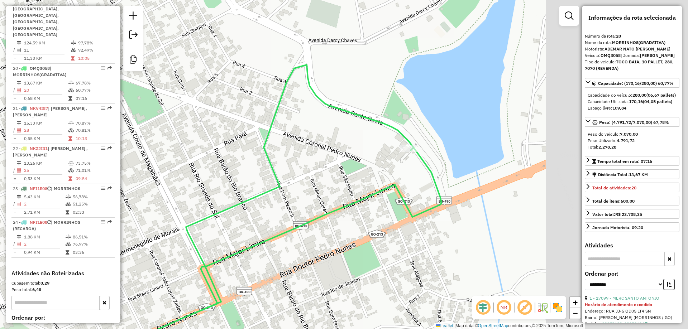
drag, startPoint x: 479, startPoint y: 158, endPoint x: 382, endPoint y: 159, distance: 97.4
click at [382, 159] on div "Janela de atendimento Grade de atendimento Capacidade Transportadoras Veículos …" at bounding box center [344, 164] width 688 height 329
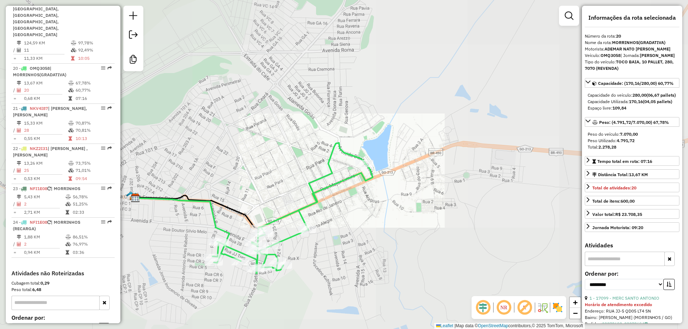
drag, startPoint x: 289, startPoint y: 217, endPoint x: 321, endPoint y: 200, distance: 36.1
click at [321, 200] on icon at bounding box center [292, 208] width 160 height 130
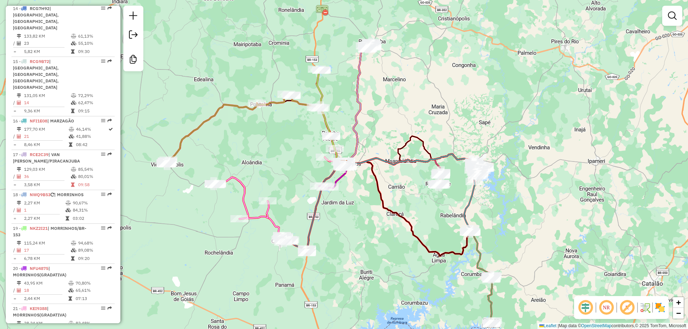
scroll to position [806, 0]
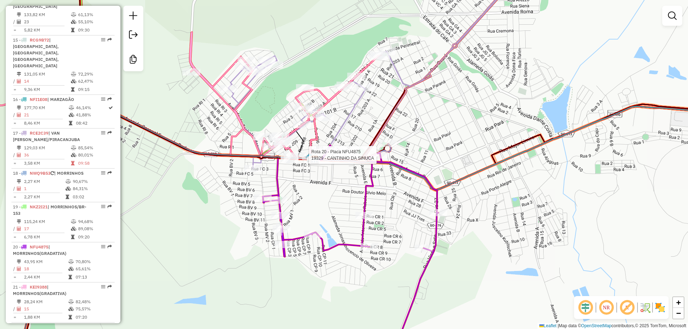
select select "**********"
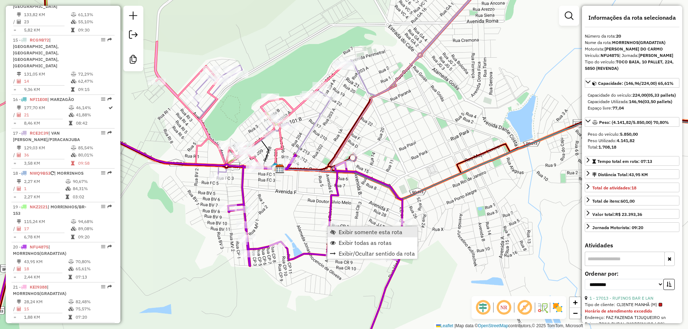
click at [379, 234] on span "Exibir somente esta rota" at bounding box center [371, 232] width 64 height 6
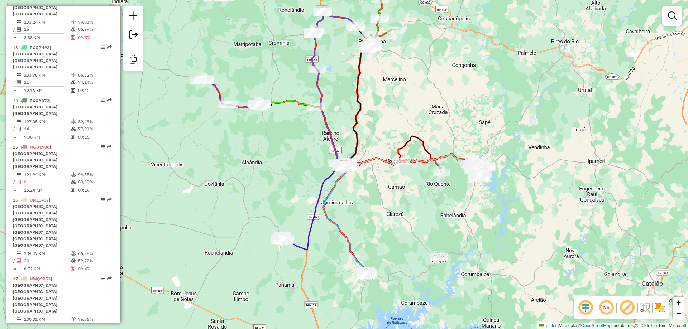
scroll to position [717, 0]
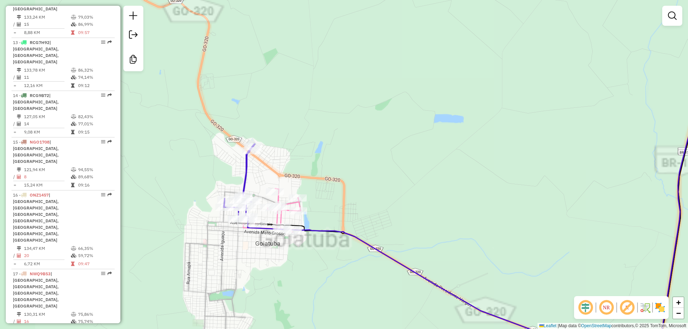
drag, startPoint x: 205, startPoint y: 232, endPoint x: 307, endPoint y: 263, distance: 106.5
click at [307, 263] on div "Janela de atendimento Grade de atendimento Capacidade Transportadoras Veículos …" at bounding box center [344, 164] width 688 height 329
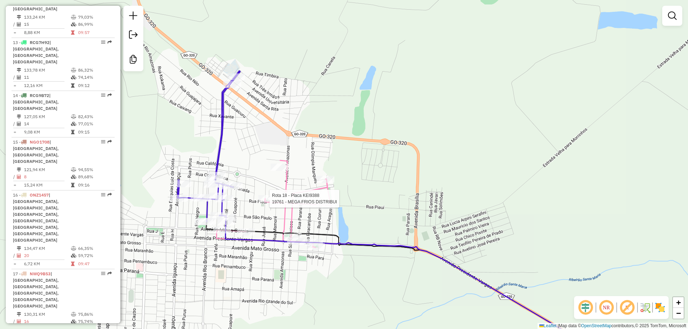
select select "**********"
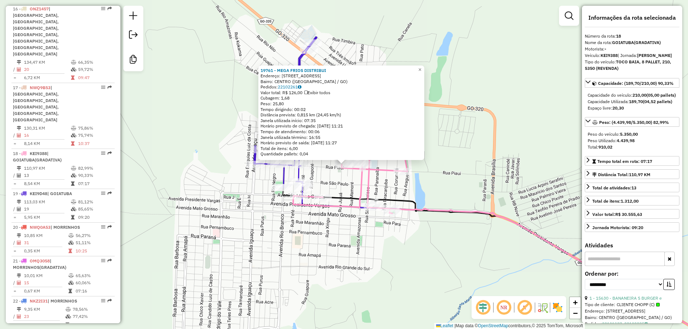
scroll to position [938, 0]
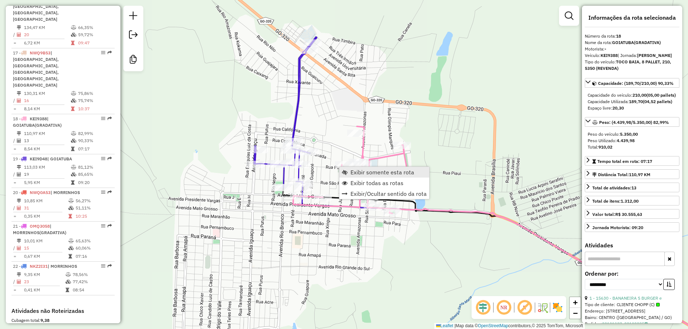
click at [361, 175] on span "Exibir somente esta rota" at bounding box center [382, 172] width 64 height 6
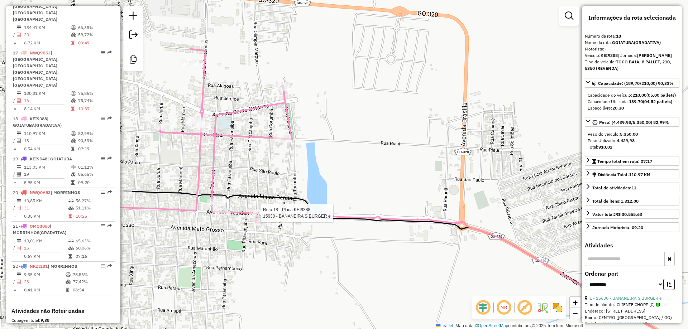
scroll to position [0, 0]
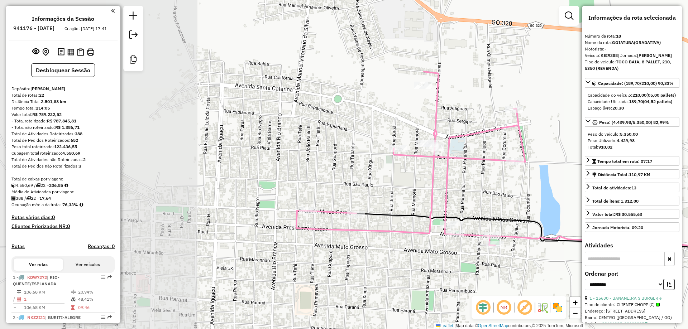
drag, startPoint x: 228, startPoint y: 91, endPoint x: 461, endPoint y: 114, distance: 234.3
click at [461, 114] on div "Janela de atendimento Grade de atendimento Capacidade Transportadoras Veículos …" at bounding box center [344, 164] width 688 height 329
